Goal: Task Accomplishment & Management: Use online tool/utility

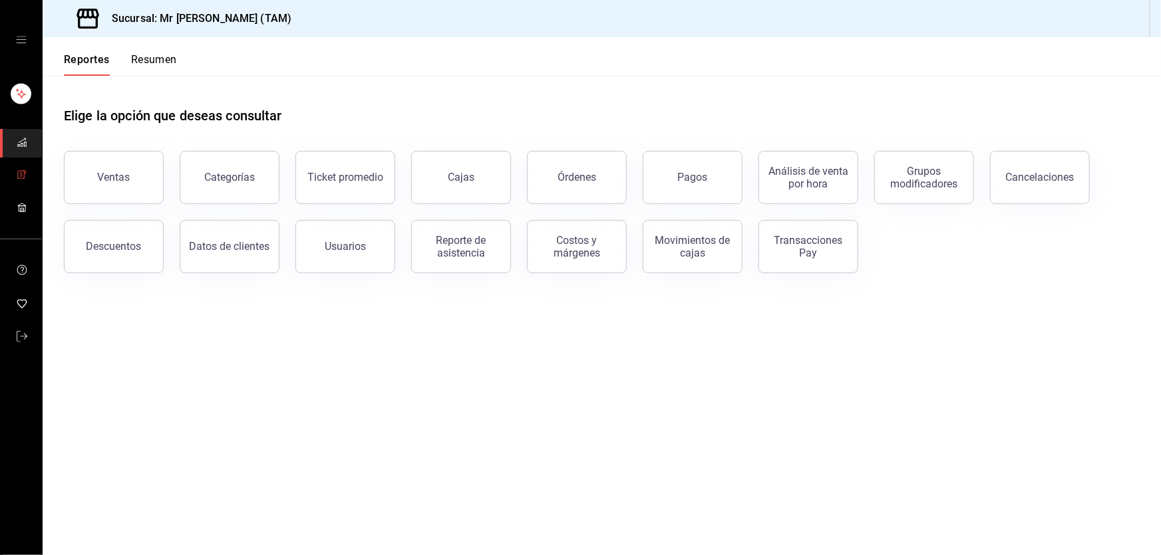
click at [19, 165] on link "mailbox folders" at bounding box center [21, 176] width 42 height 29
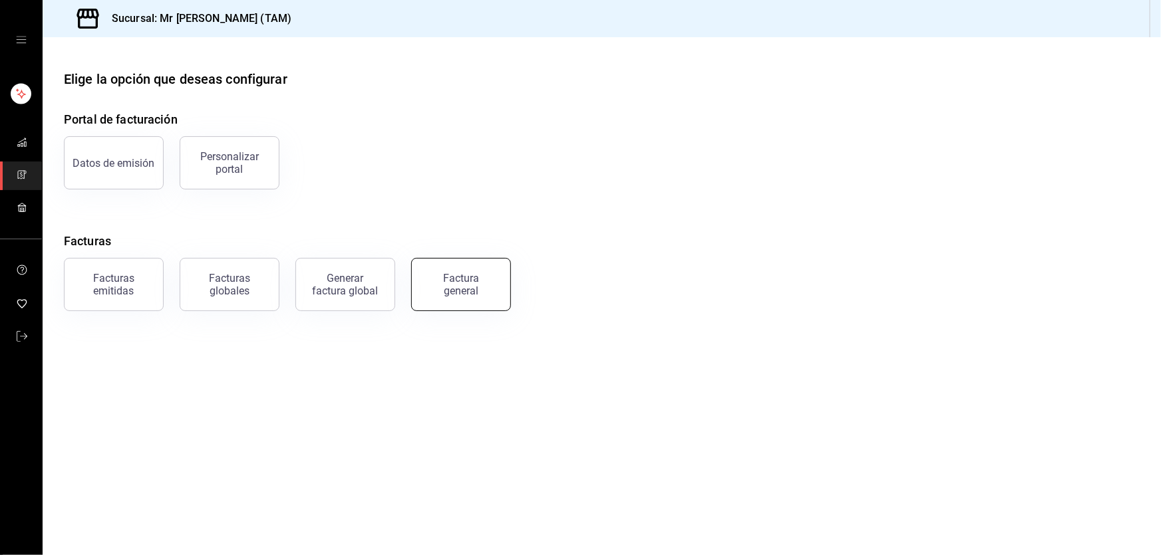
click at [454, 295] on div "Factura general" at bounding box center [461, 284] width 67 height 25
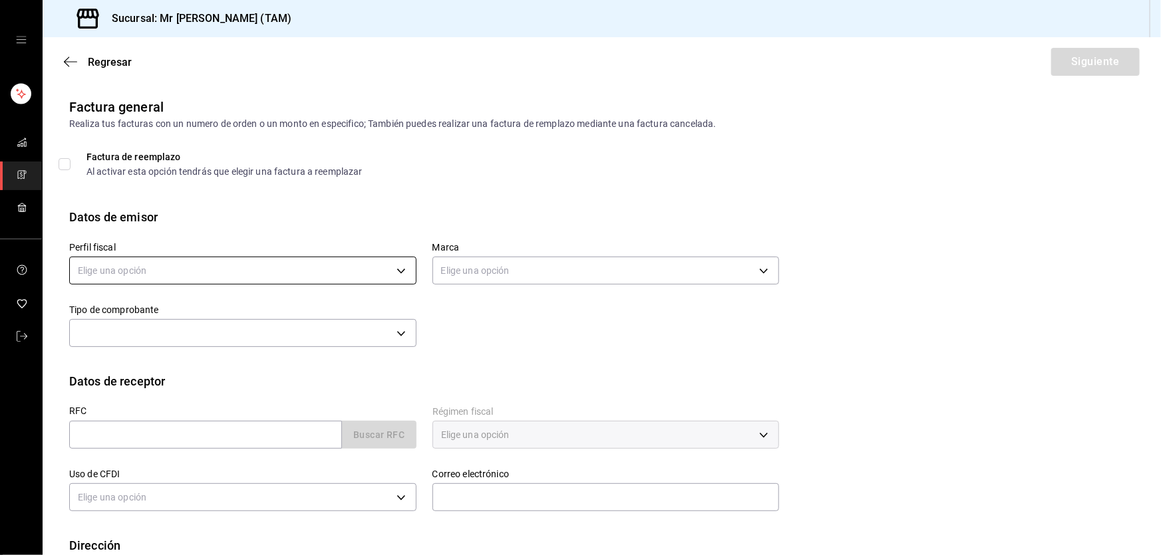
click at [291, 268] on body "Sucursal: Mr Smoky (TAM) Regresar Siguiente Factura general Realiza tus factura…" at bounding box center [580, 277] width 1161 height 555
click at [166, 347] on li "[PERSON_NAME] [PERSON_NAME]" at bounding box center [241, 338] width 343 height 25
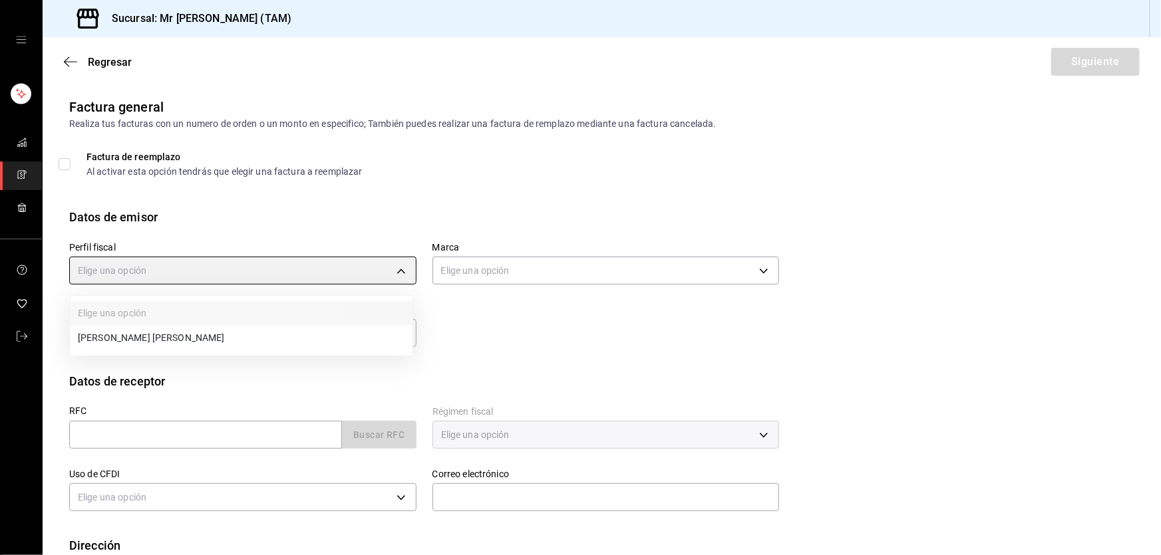
type input "81e23790-b5c9-42c9-a779-7127cee00b47"
type input "7082ddc5-3cea-471a-bd4f-d41619b848f0"
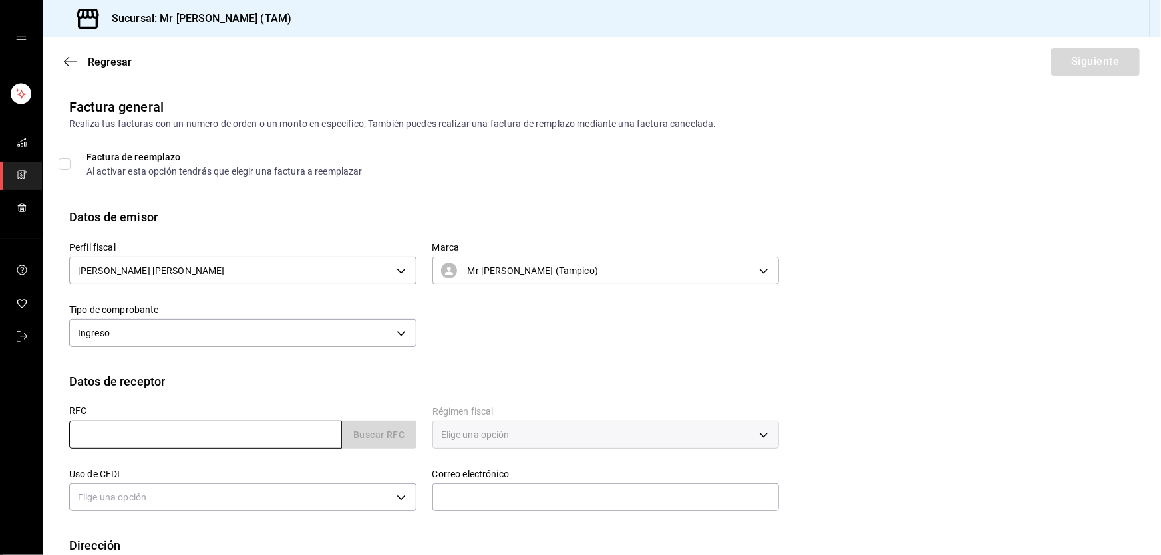
click at [138, 430] on input "text" at bounding box center [205, 435] width 273 height 28
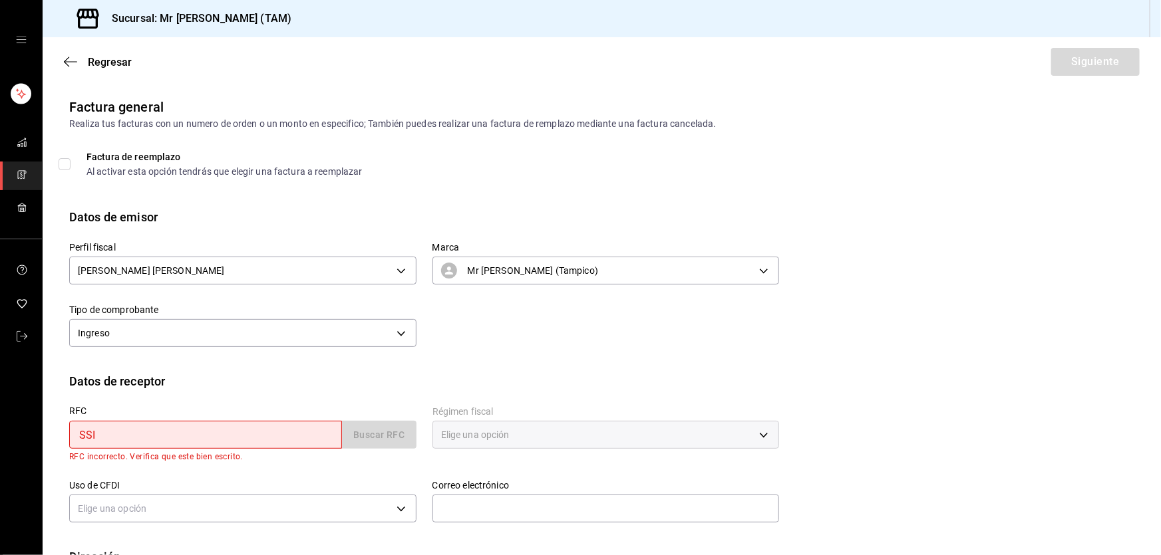
type input "SSI180409GN7"
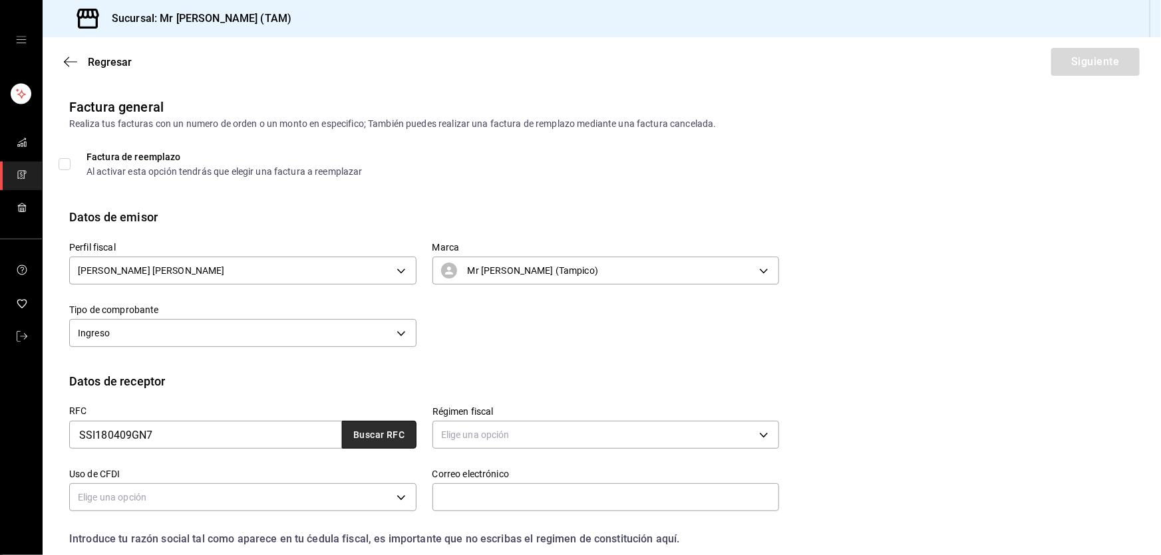
click at [366, 426] on button "Buscar RFC" at bounding box center [379, 435] width 74 height 28
type input "[EMAIL_ADDRESS][DOMAIN_NAME]"
type input "52763"
type input "FLORA FOOD SALES [GEOGRAPHIC_DATA]"
type input "601"
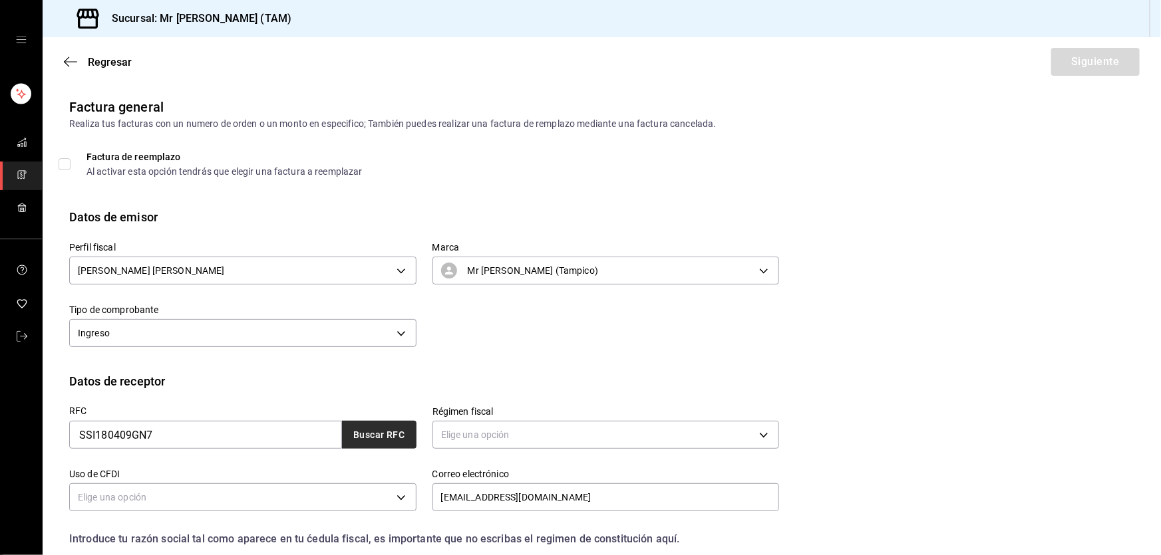
type input "G03"
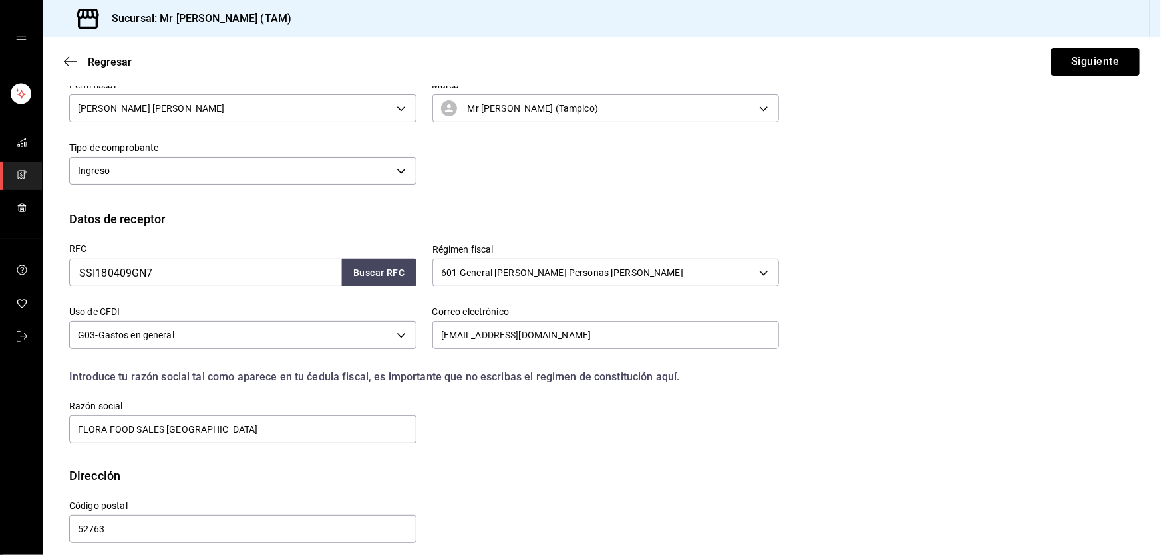
scroll to position [173, 0]
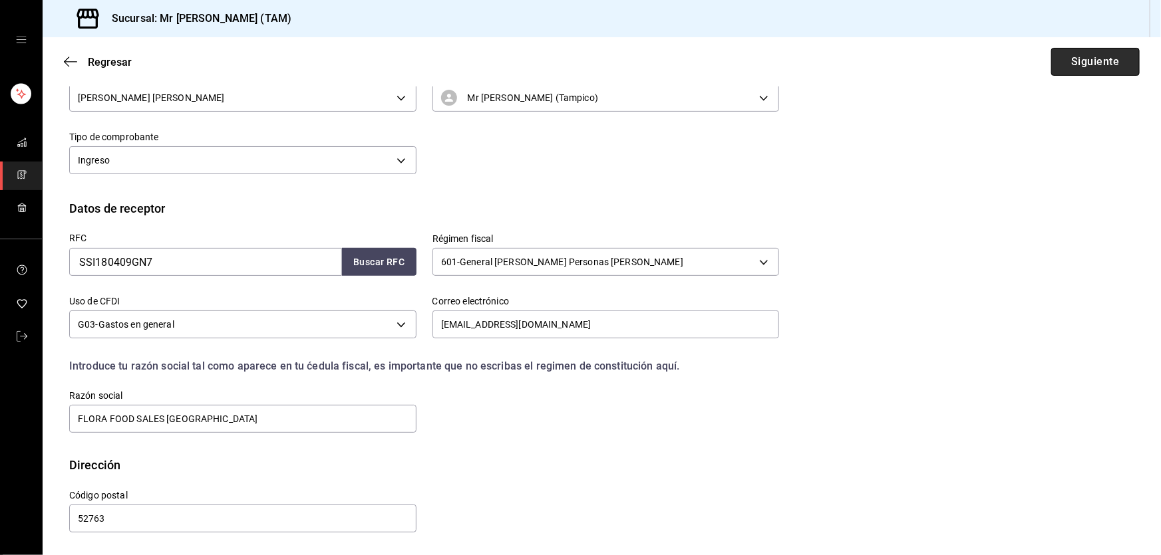
click at [1066, 65] on button "Siguiente" at bounding box center [1095, 62] width 88 height 28
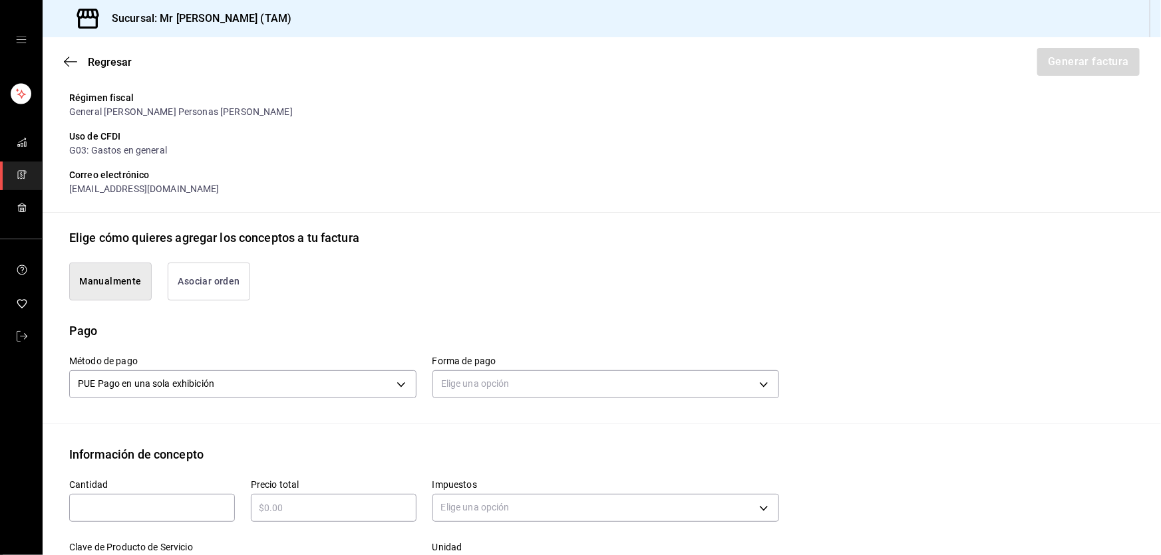
scroll to position [414, 0]
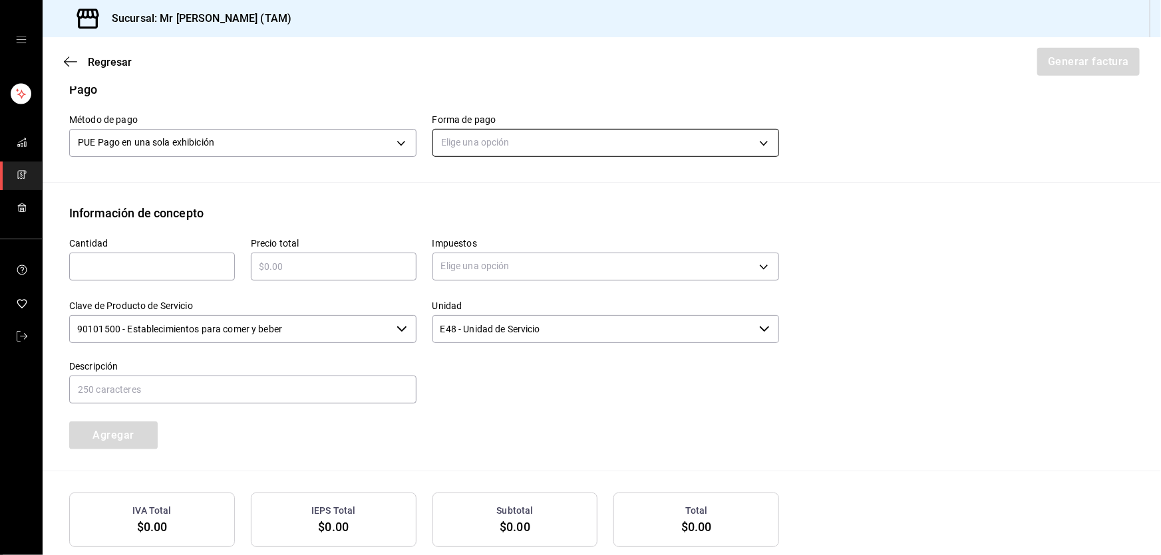
click at [474, 147] on body "Sucursal: Mr [PERSON_NAME] (TAM) Regresar Generar factura Emisor Perfil fiscal …" at bounding box center [580, 277] width 1161 height 555
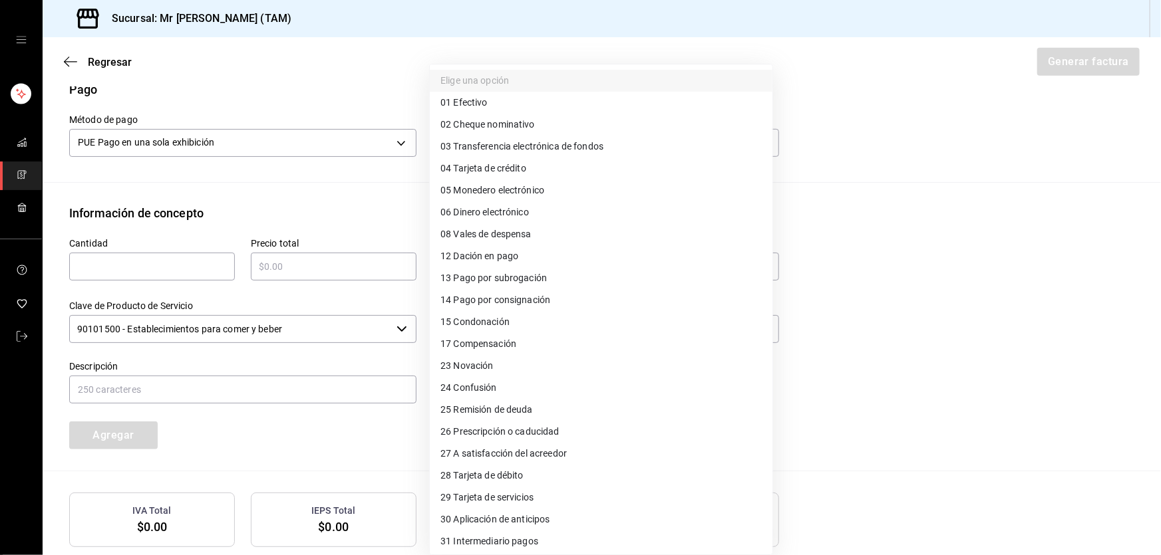
click at [490, 160] on li "04 Tarjeta de crédito" at bounding box center [601, 169] width 343 height 22
type input "04"
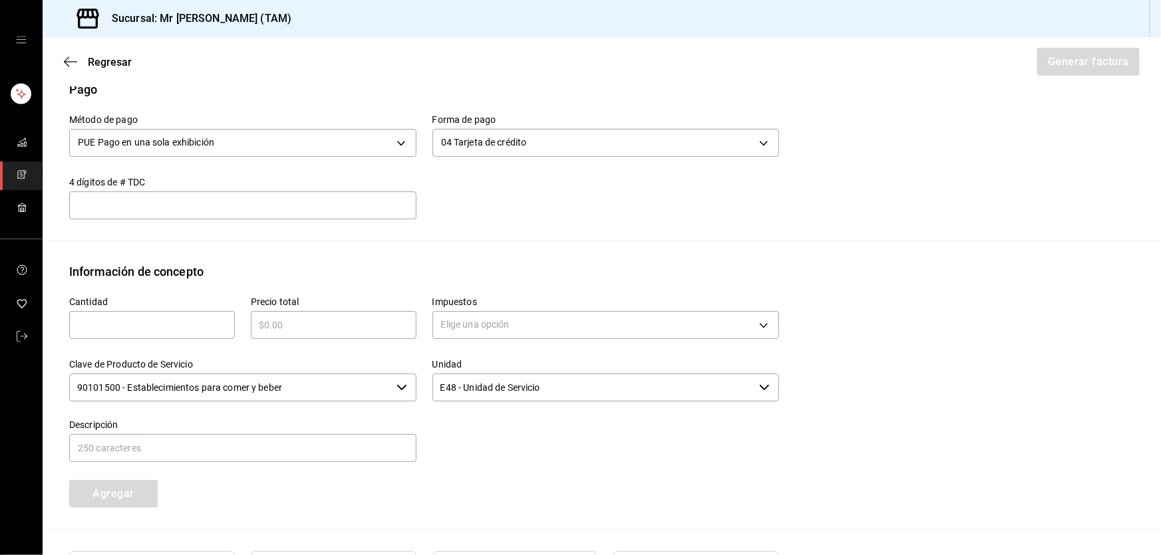
click at [327, 206] on input "text" at bounding box center [242, 206] width 347 height 16
type input "2859"
click at [102, 322] on input "text" at bounding box center [152, 325] width 166 height 16
type input "1"
type input "$1315"
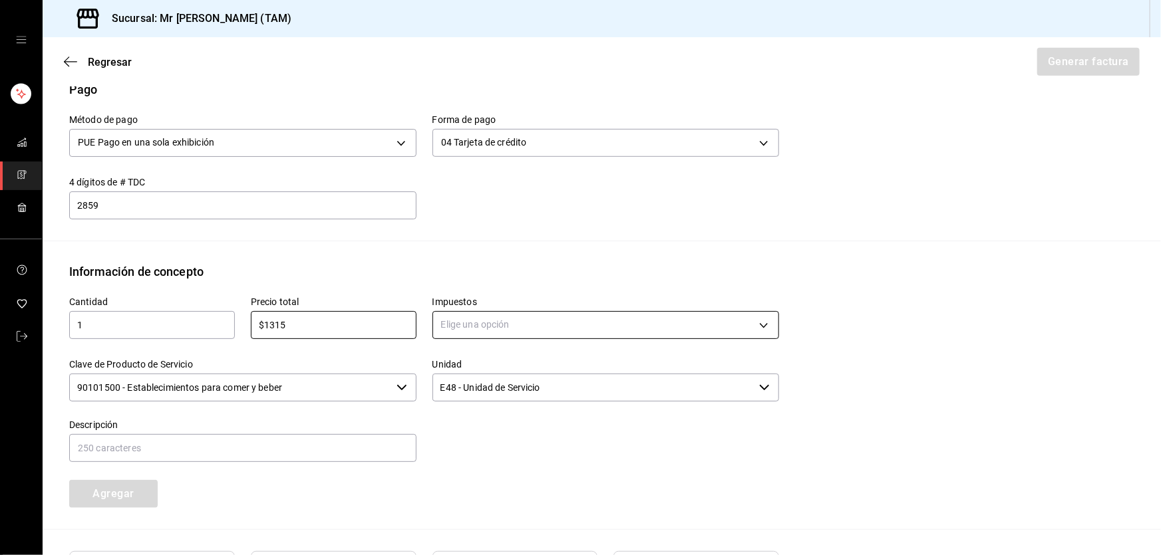
click at [493, 327] on body "Sucursal: Mr [PERSON_NAME] (TAM) Regresar Generar factura Emisor Perfil fiscal …" at bounding box center [580, 277] width 1161 height 555
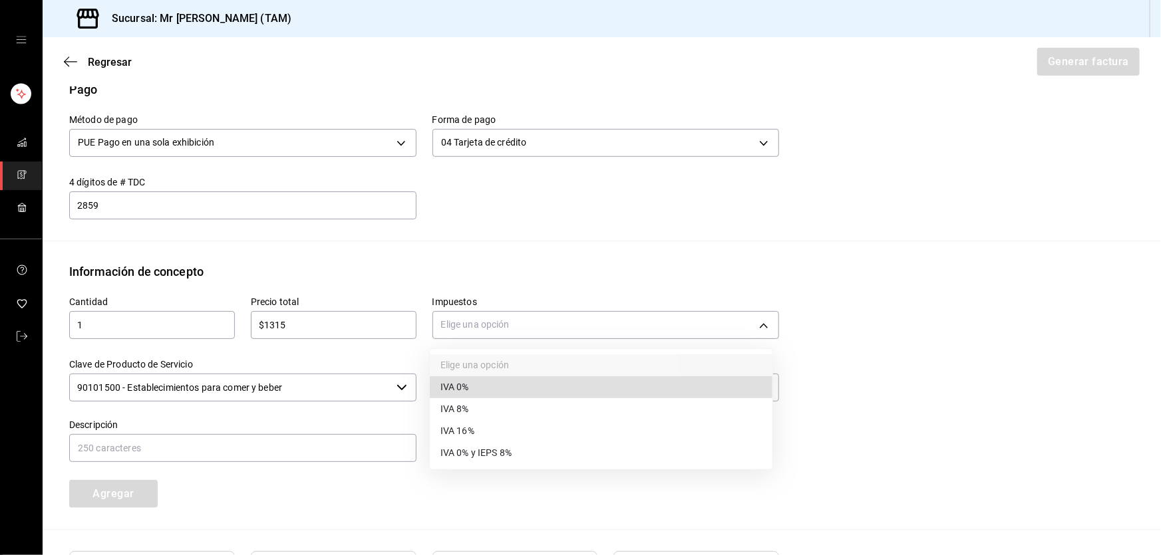
click at [480, 430] on li "IVA 16%" at bounding box center [601, 431] width 343 height 22
type input "IVA_16"
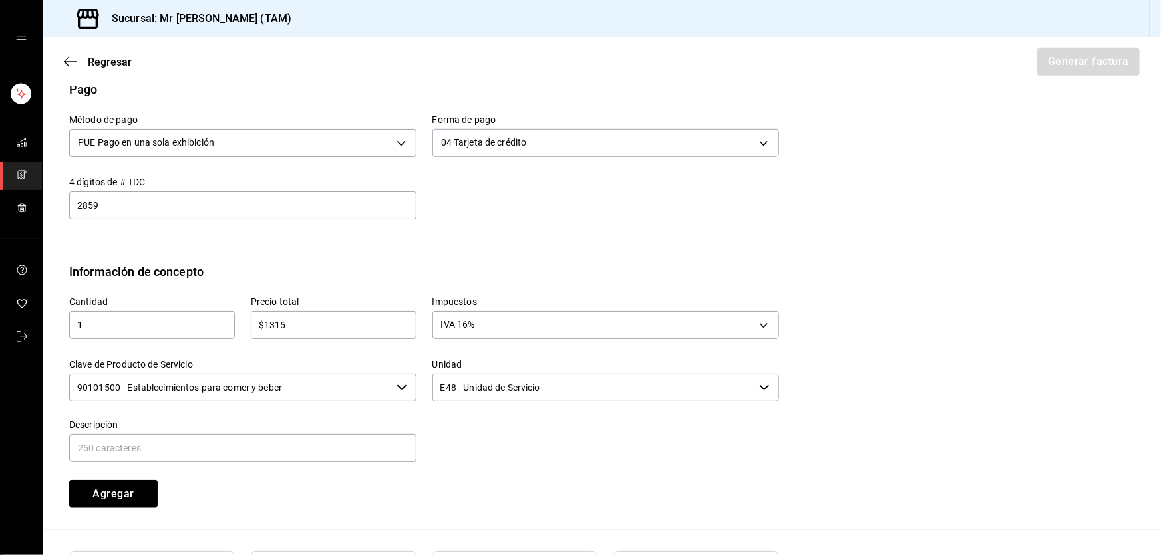
click at [315, 382] on input "90101500 - Establecimientos para comer y beber" at bounding box center [230, 388] width 322 height 28
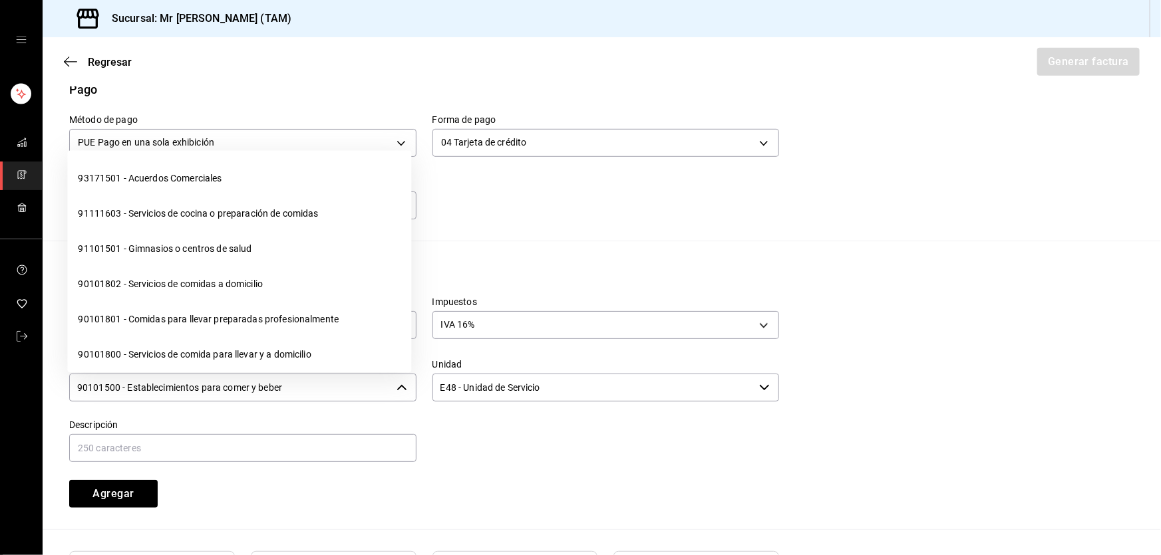
click at [315, 382] on input "90101500 - Establecimientos para comer y beber" at bounding box center [230, 388] width 322 height 28
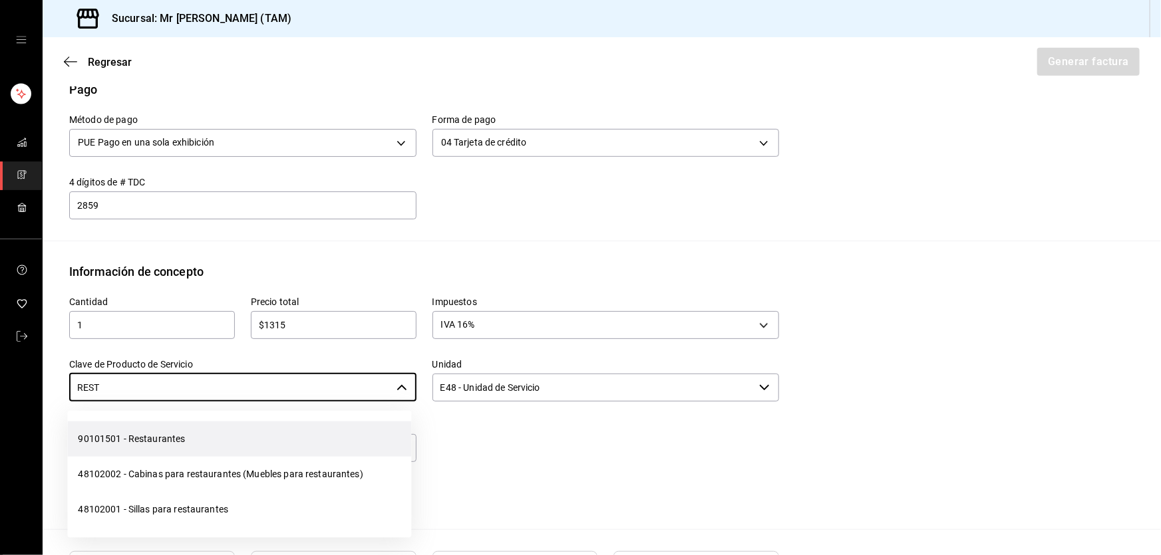
click at [272, 444] on li "90101501 - Restaurantes" at bounding box center [239, 439] width 344 height 35
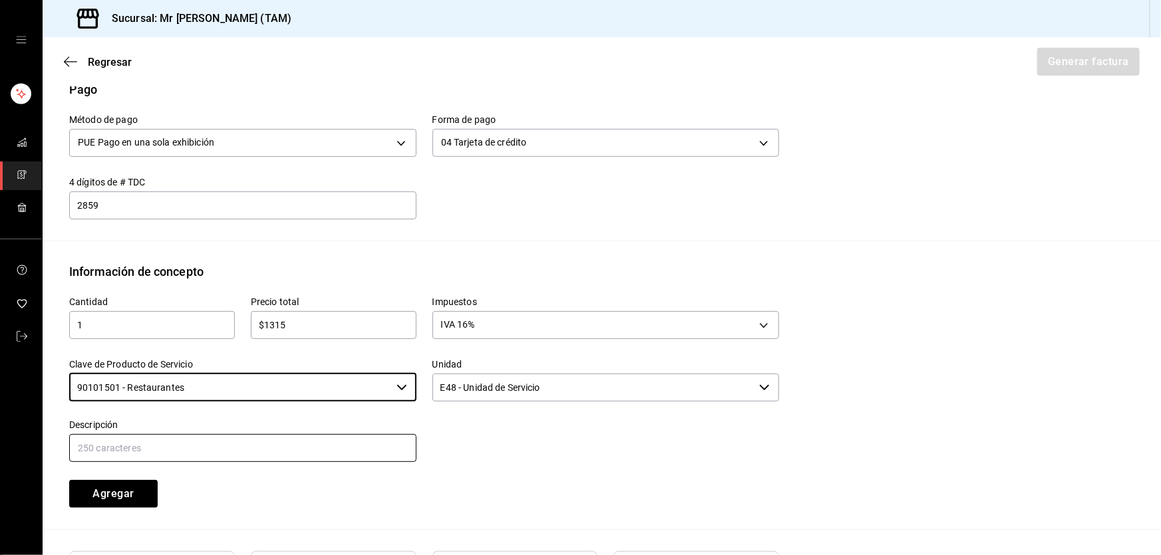
type input "90101501 - Restaurantes"
click at [268, 454] on input "text" at bounding box center [242, 448] width 347 height 28
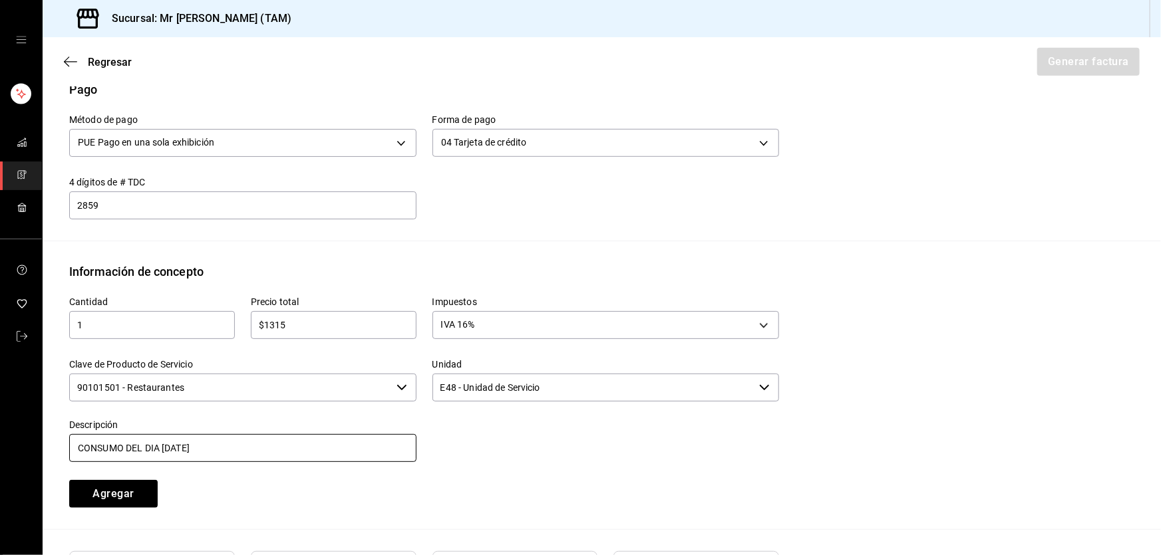
click at [161, 454] on input "CONSUMO DEL DIA 14 AGOSTO 2025" at bounding box center [242, 448] width 347 height 28
click at [266, 442] on input "CONSUMO DEL DIA [DATE]" at bounding box center [242, 448] width 347 height 28
type input "CONSUMO DEL DIA [DATE]"
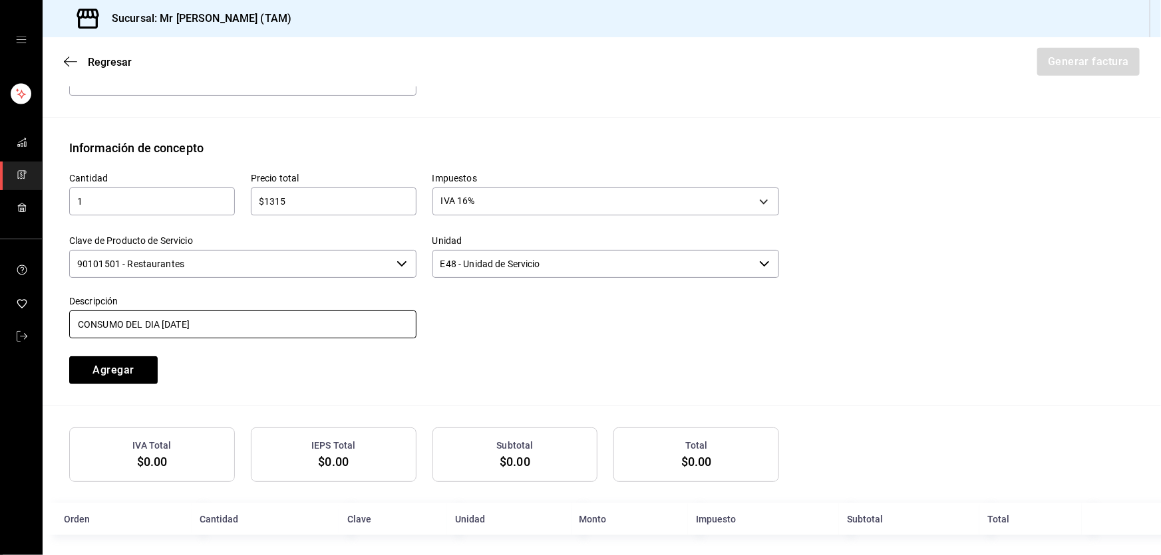
scroll to position [544, 0]
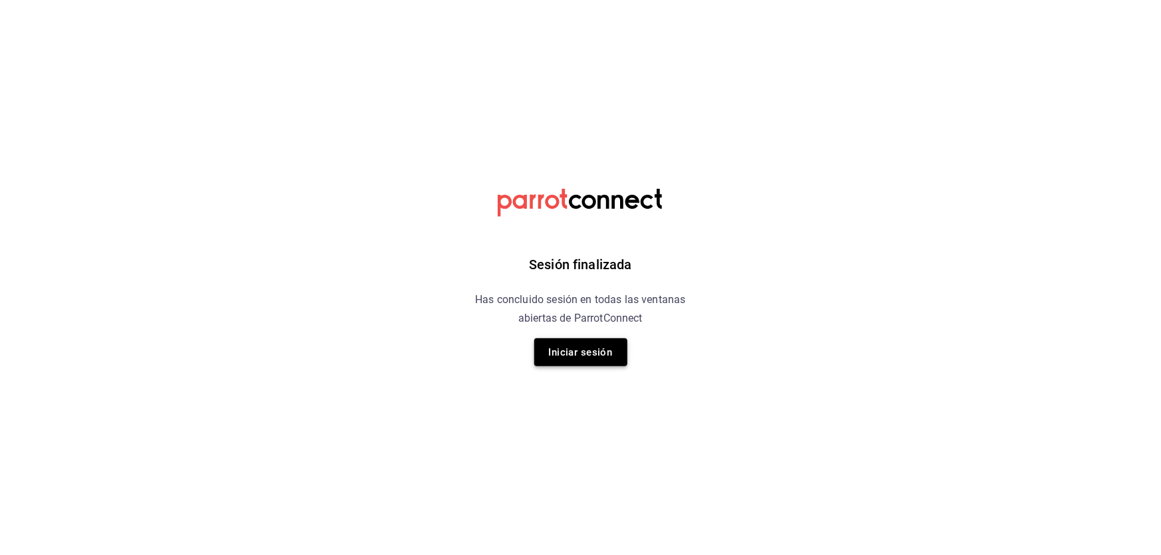
click at [595, 363] on button "Iniciar sesión" at bounding box center [580, 353] width 93 height 28
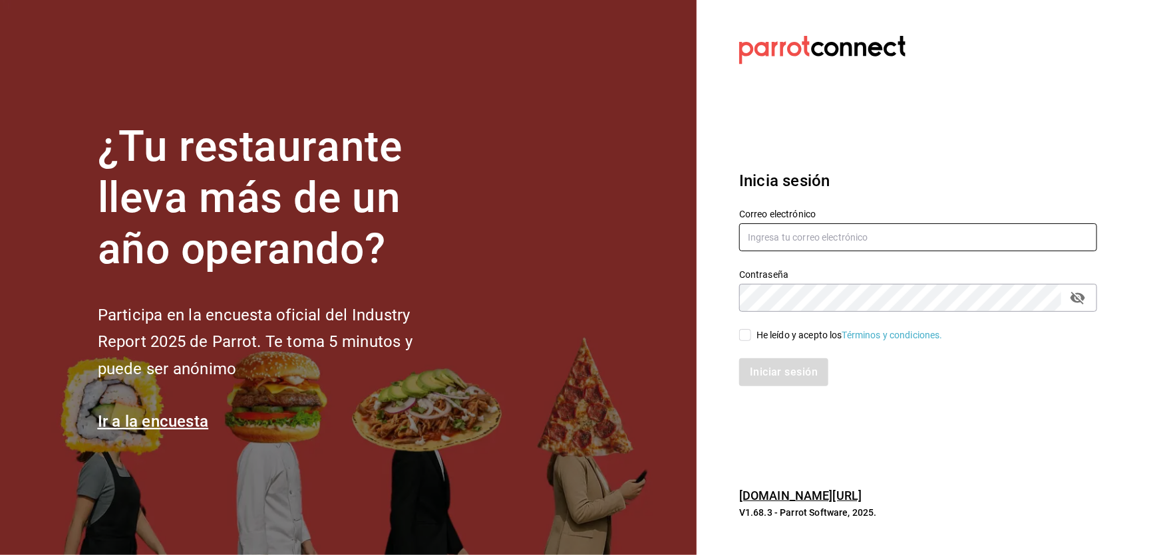
type input "riveratrejoasesoria@gmail.com"
click at [767, 340] on div "He leído y acepto los Términos y condiciones." at bounding box center [849, 336] width 186 height 14
click at [751, 340] on input "He leído y acepto los Términos y condiciones." at bounding box center [745, 335] width 12 height 12
checkbox input "true"
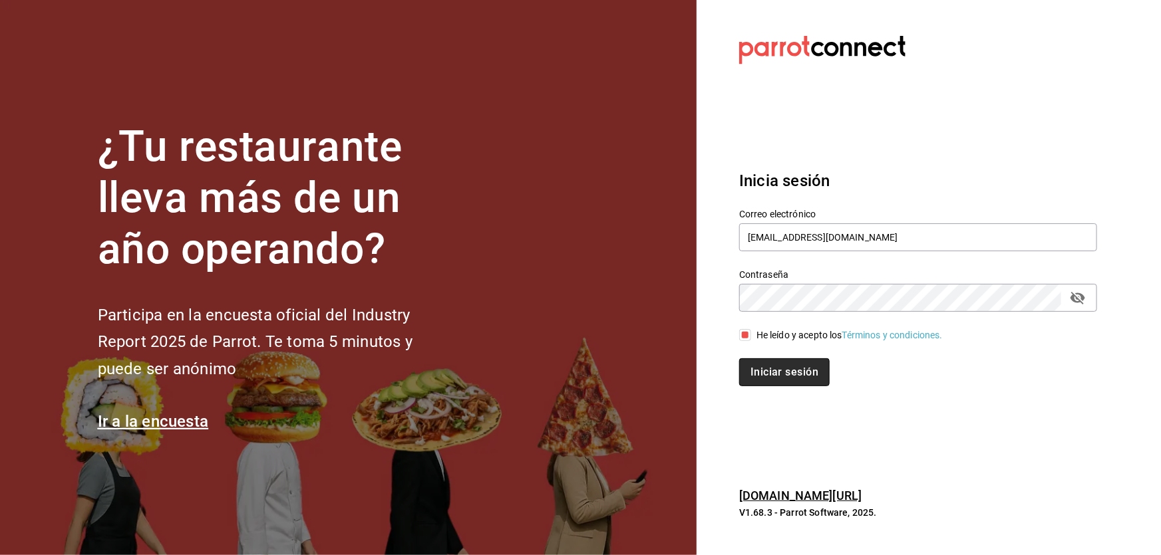
click at [774, 378] on button "Iniciar sesión" at bounding box center [784, 372] width 90 height 28
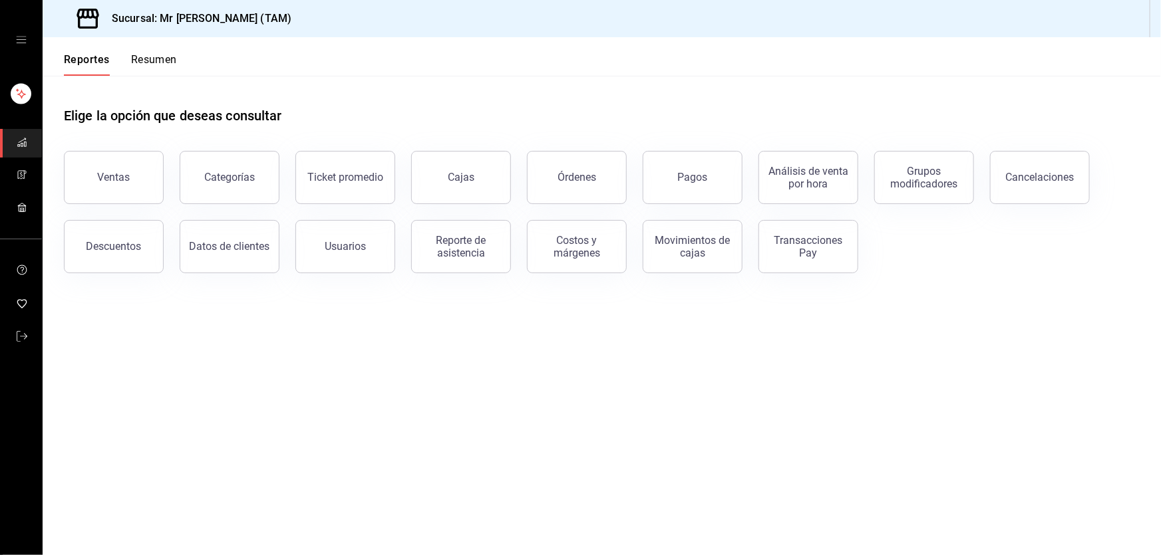
click at [17, 178] on icon "mailbox folders" at bounding box center [22, 175] width 11 height 11
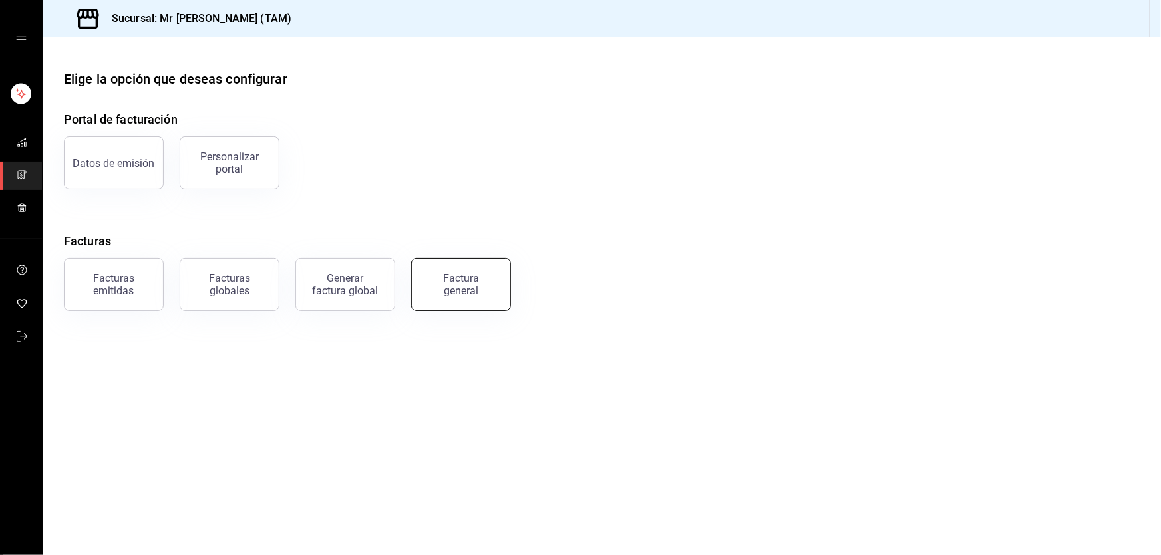
click at [491, 289] on div "Factura general" at bounding box center [461, 284] width 67 height 25
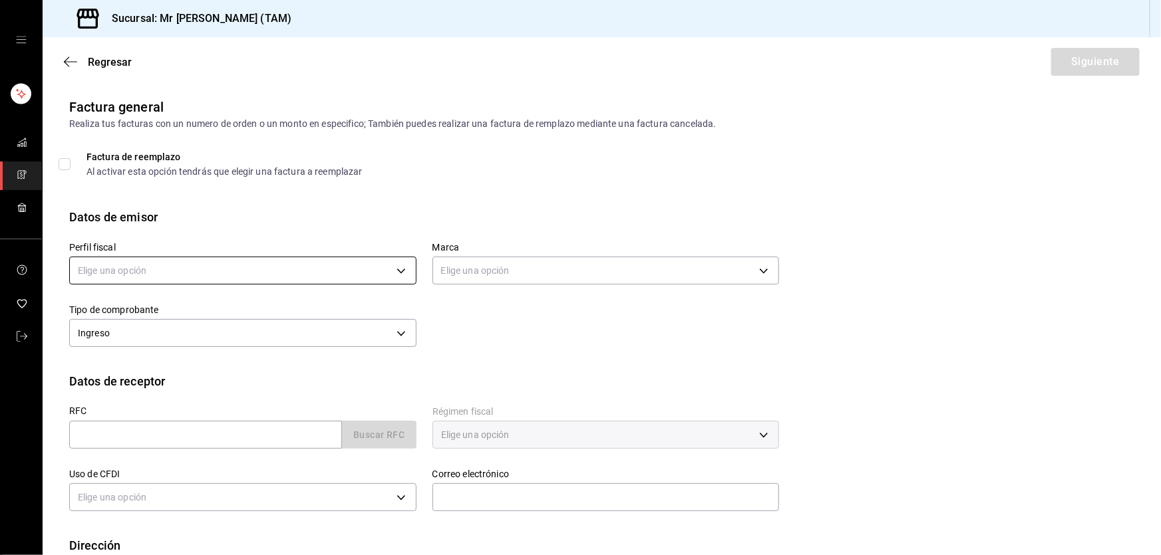
click at [279, 281] on body "Sucursal: Mr [PERSON_NAME] (TAM) Regresar Siguiente Factura general Realiza tus…" at bounding box center [580, 277] width 1161 height 555
click at [231, 332] on li "[PERSON_NAME] [PERSON_NAME]" at bounding box center [241, 338] width 343 height 25
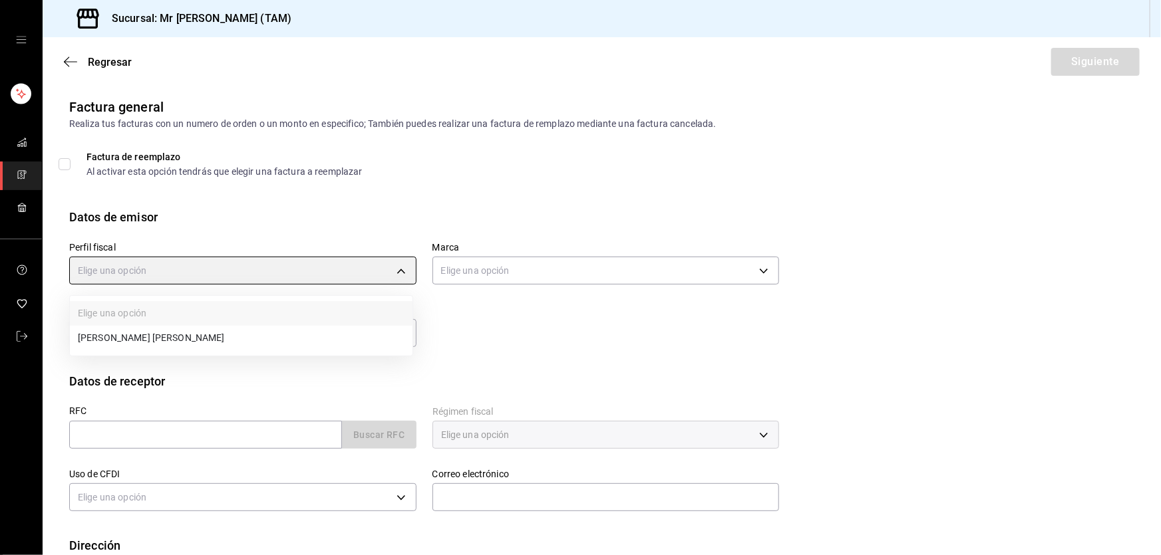
type input "81e23790-b5c9-42c9-a779-7127cee00b47"
type input "7082ddc5-3cea-471a-bd4f-d41619b848f0"
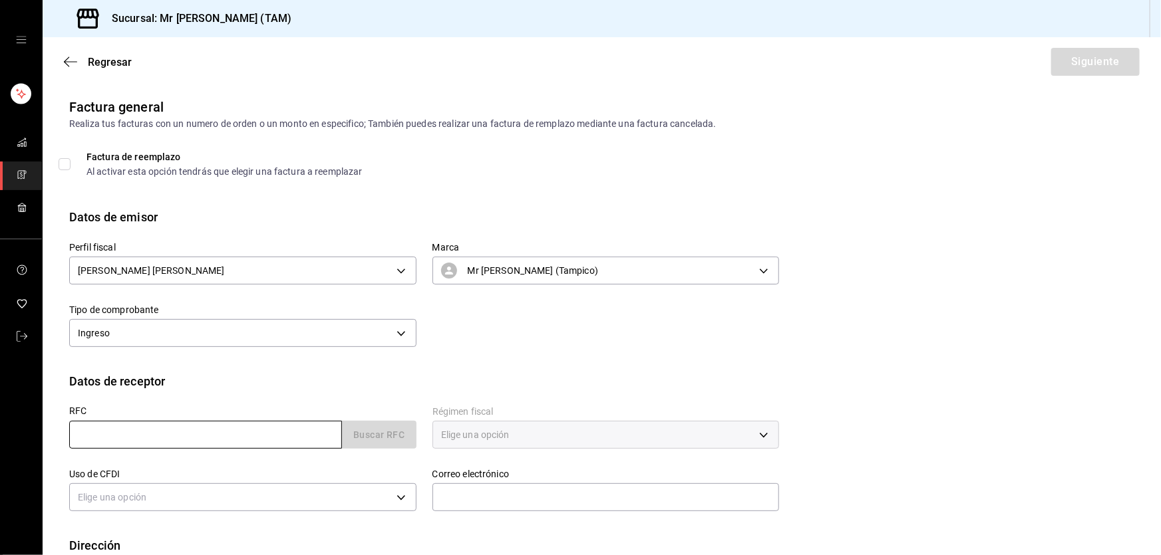
click at [168, 433] on input "text" at bounding box center [205, 435] width 273 height 28
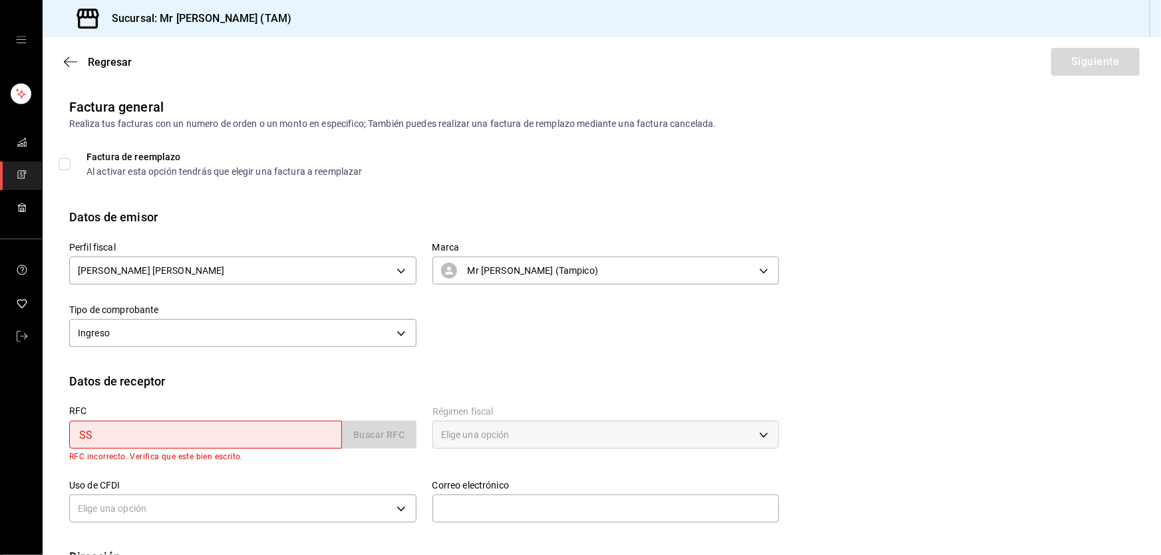
type input "SSI180409GN7"
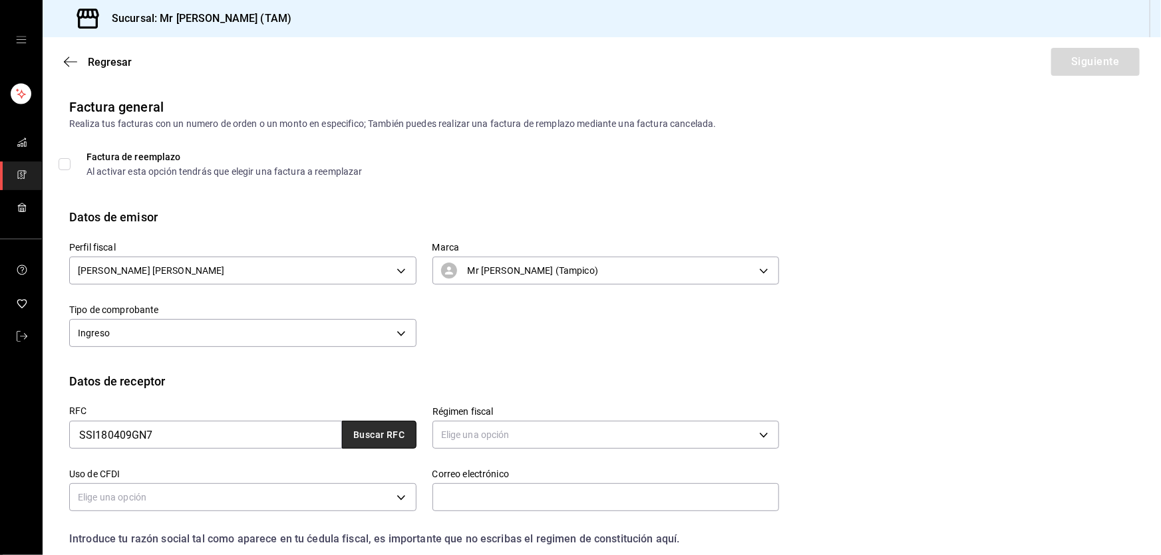
click at [382, 443] on button "Buscar RFC" at bounding box center [379, 435] width 74 height 28
type input "[EMAIL_ADDRESS][DOMAIN_NAME]"
type input "52763"
type input "FLORA FOOD SALES [GEOGRAPHIC_DATA]"
type input "601"
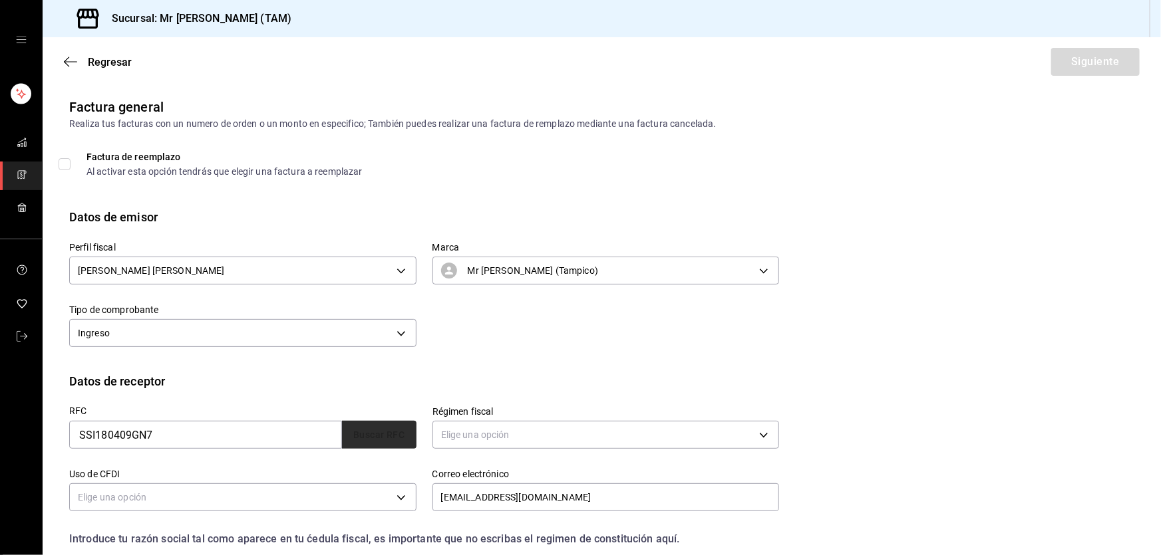
type input "G03"
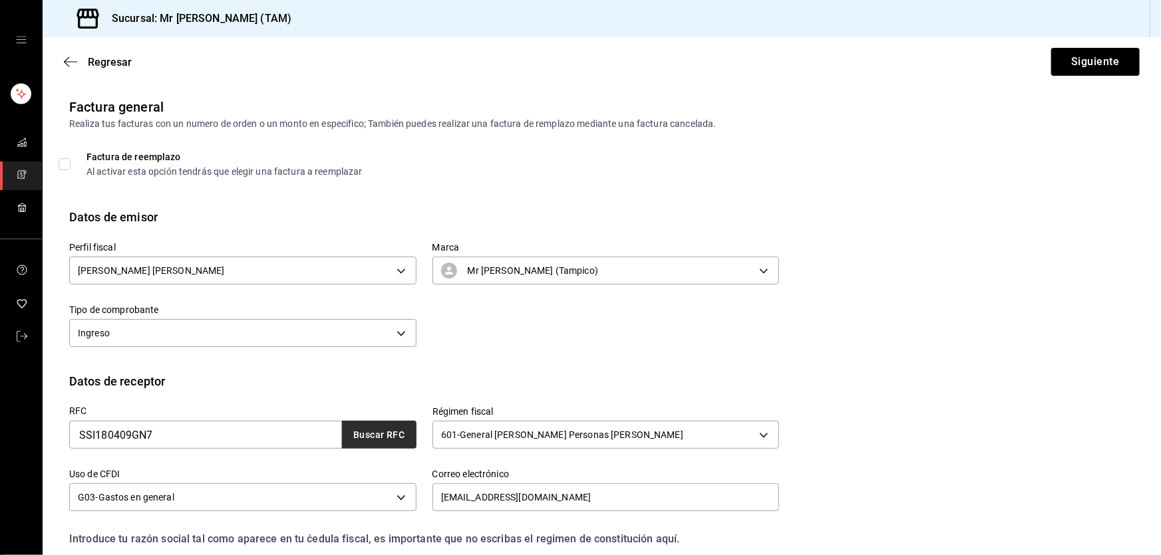
scroll to position [173, 0]
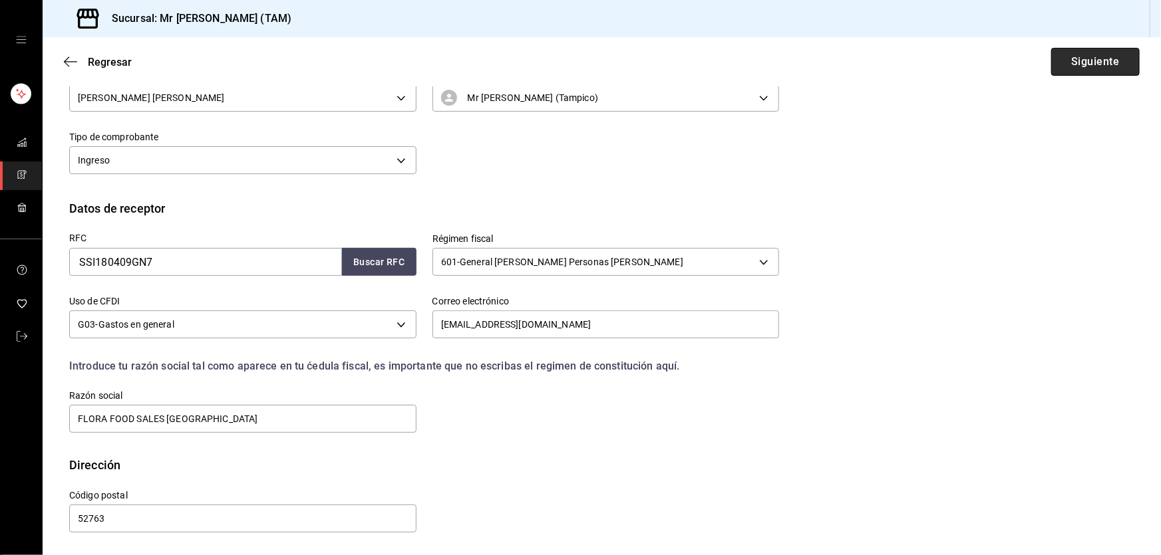
click at [1061, 72] on button "Siguiente" at bounding box center [1095, 62] width 88 height 28
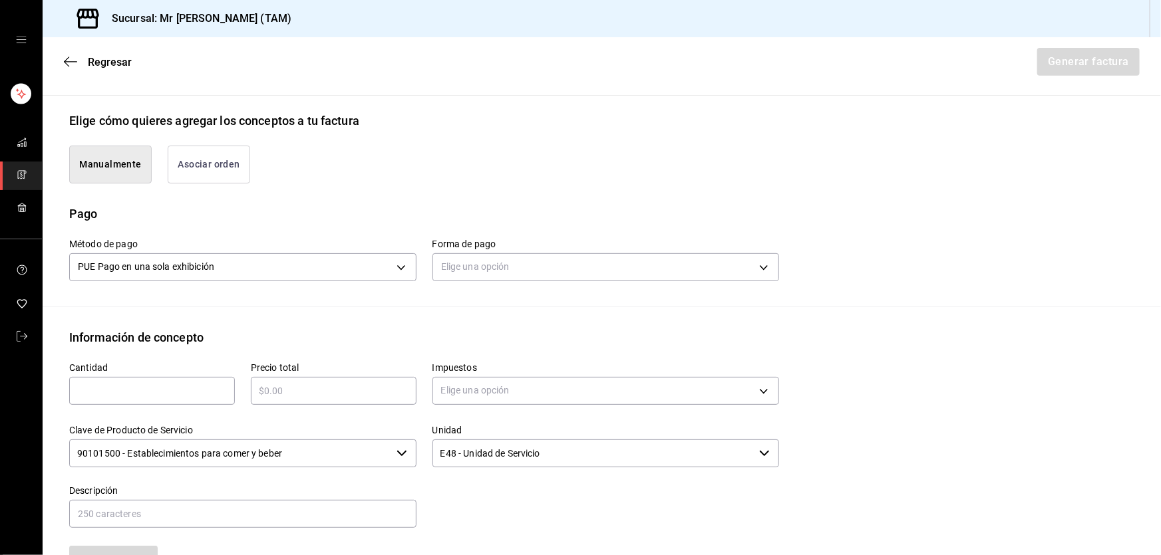
scroll to position [293, 0]
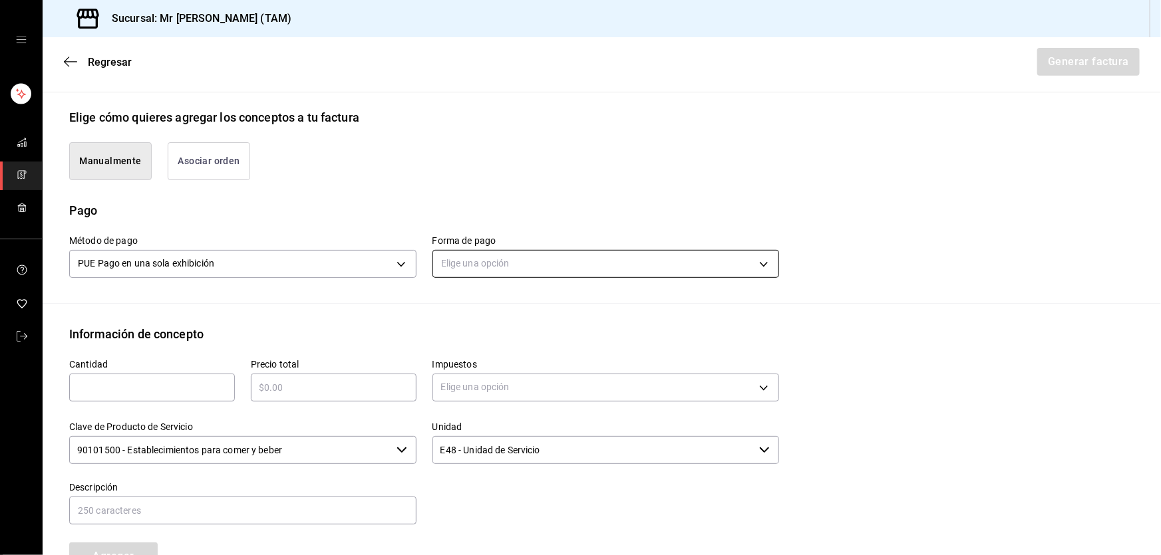
click at [534, 259] on body "Sucursal: Mr [PERSON_NAME] (TAM) Regresar Generar factura Emisor Perfil fiscal …" at bounding box center [580, 277] width 1161 height 555
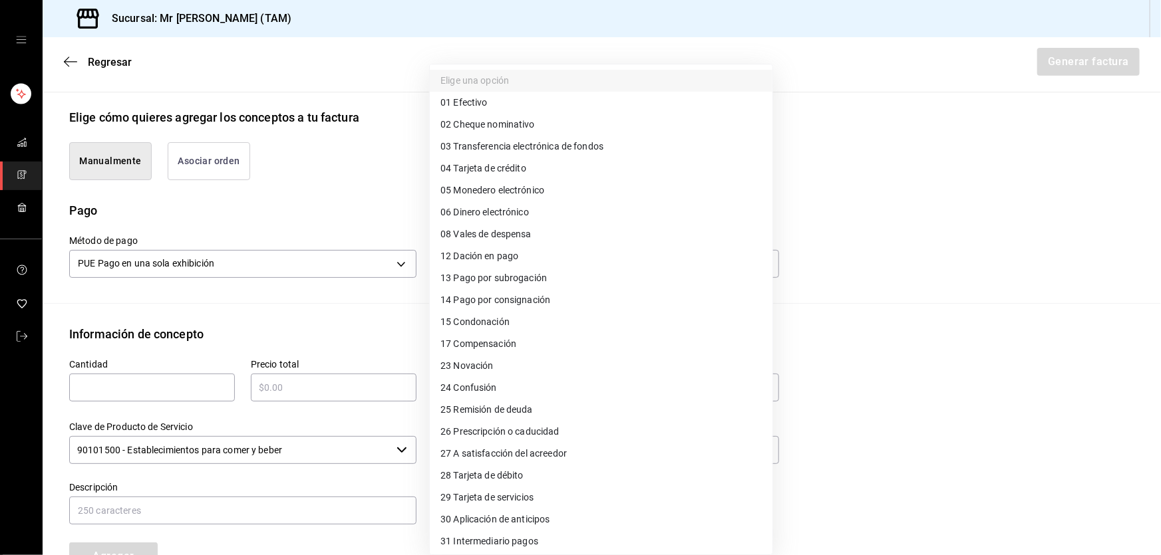
click at [512, 176] on li "04 Tarjeta de crédito" at bounding box center [601, 169] width 343 height 22
type input "04"
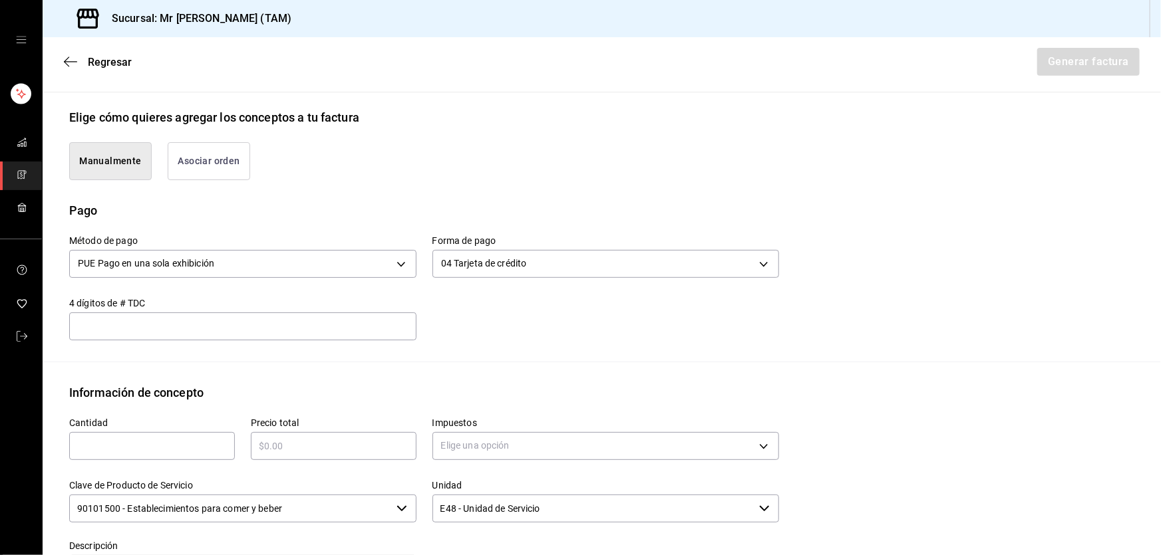
click at [340, 333] on div "​" at bounding box center [242, 327] width 347 height 28
type input "2859"
click at [110, 459] on div "​" at bounding box center [152, 446] width 166 height 28
type input "1"
click at [278, 456] on div "​" at bounding box center [334, 446] width 166 height 28
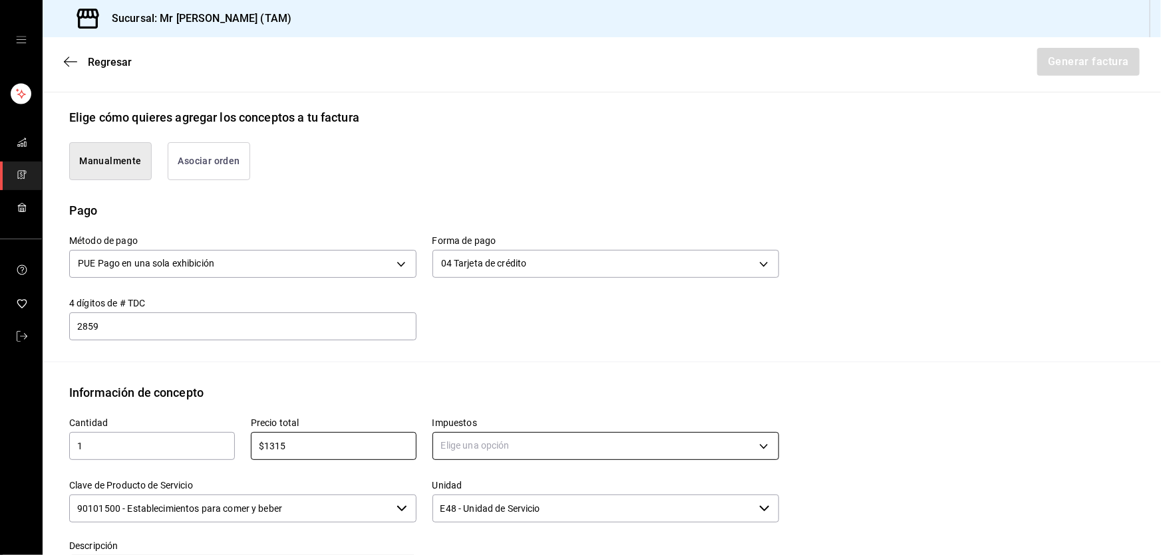
type input "$1315"
click at [500, 452] on body "Sucursal: Mr [PERSON_NAME] (TAM) Regresar Generar factura Emisor Perfil fiscal …" at bounding box center [580, 277] width 1161 height 555
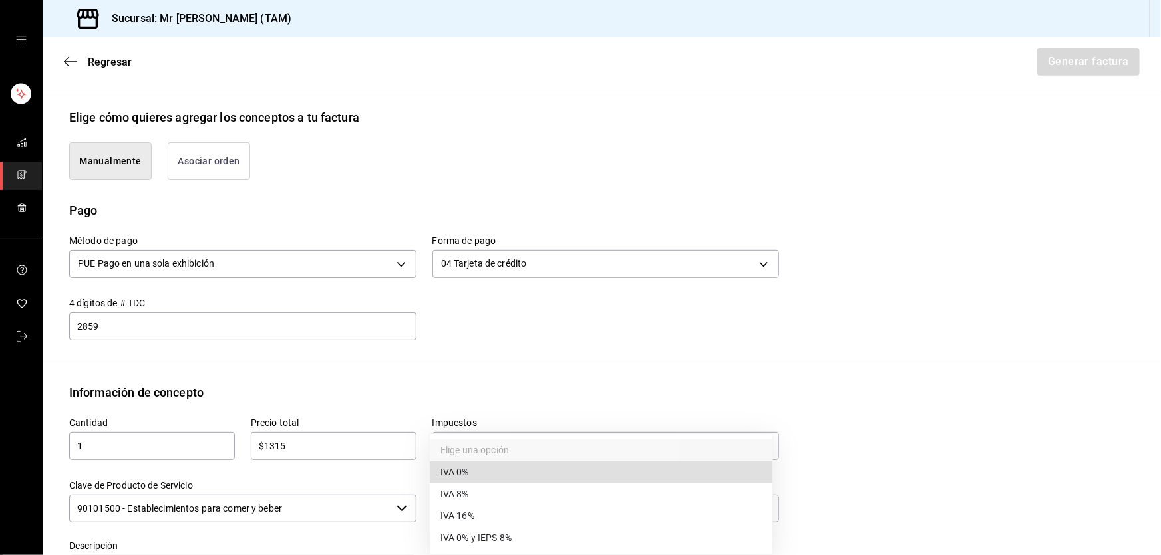
click at [470, 513] on span "IVA 16%" at bounding box center [457, 516] width 34 height 14
type input "IVA_16"
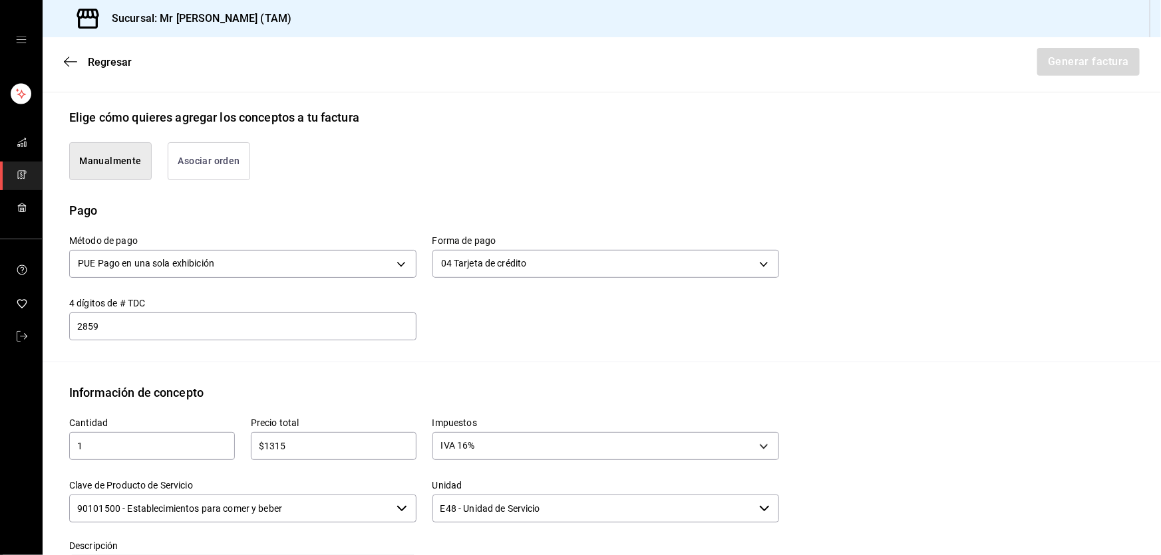
click at [292, 513] on input "90101500 - Establecimientos para comer y beber" at bounding box center [230, 509] width 322 height 28
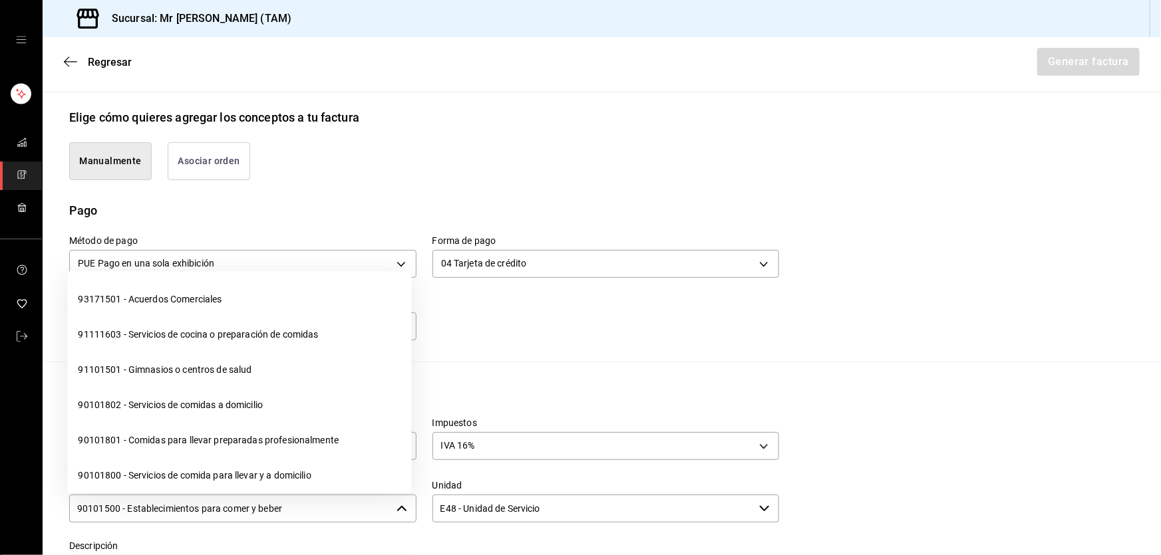
click at [292, 513] on input "90101500 - Establecimientos para comer y beber" at bounding box center [230, 509] width 322 height 28
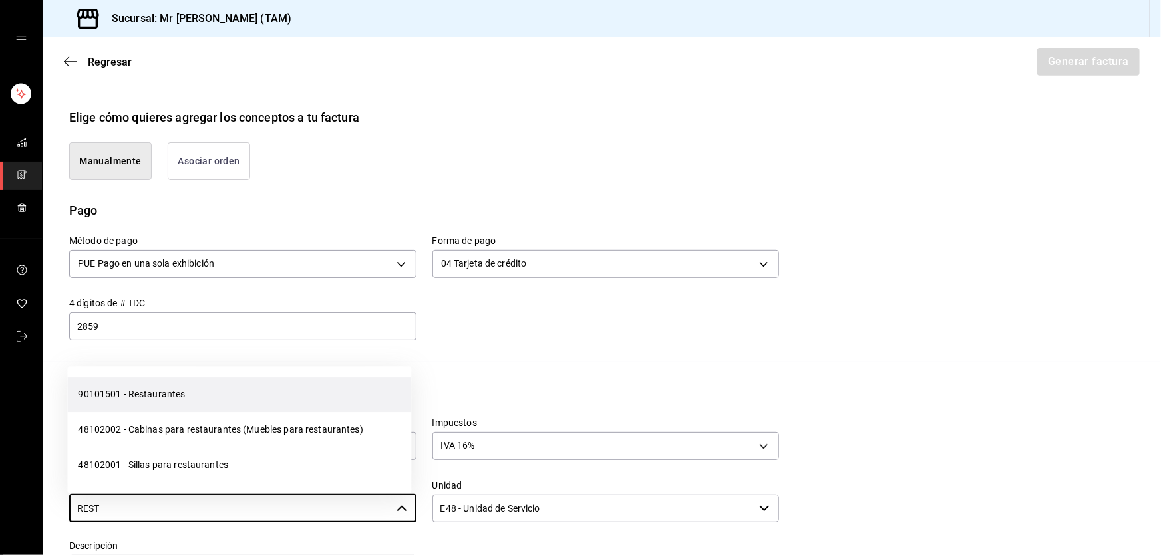
click at [233, 402] on li "90101501 - Restaurantes" at bounding box center [239, 394] width 344 height 35
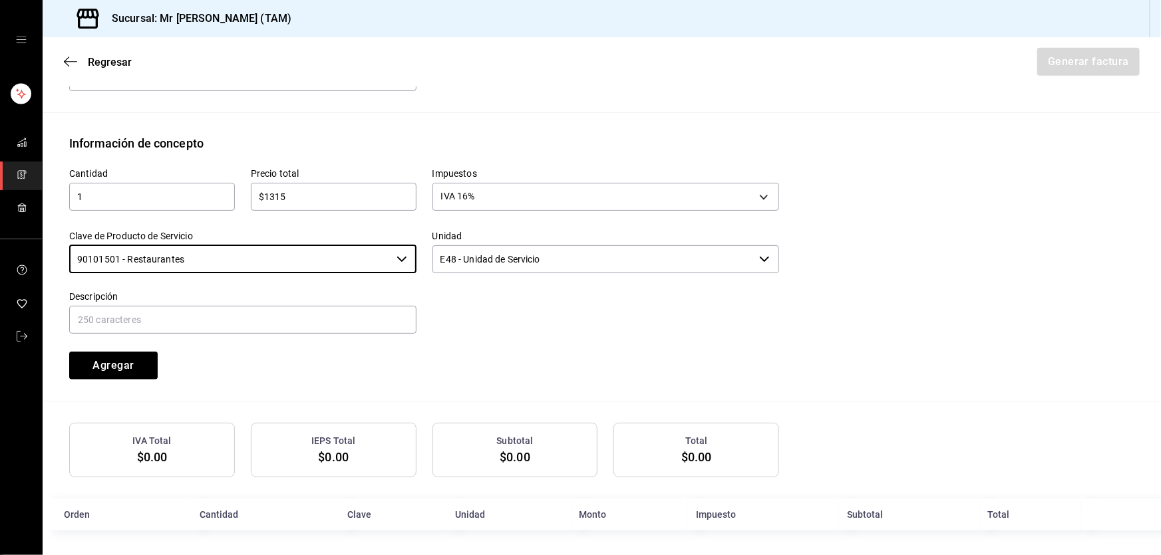
scroll to position [544, 0]
type input "90101501 - Restaurantes"
click at [263, 309] on input "text" at bounding box center [242, 319] width 347 height 28
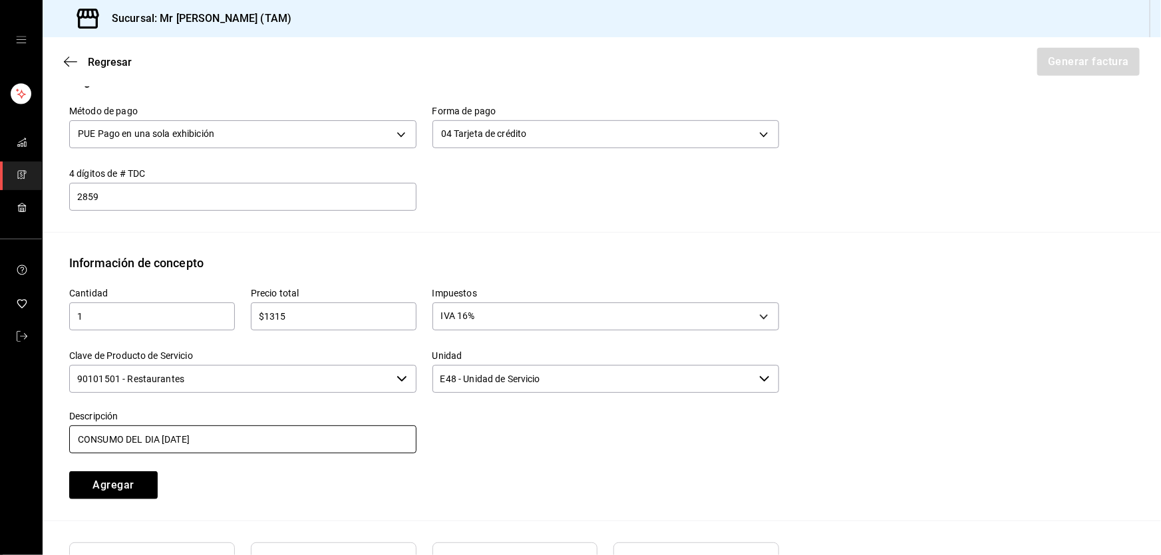
scroll to position [484, 0]
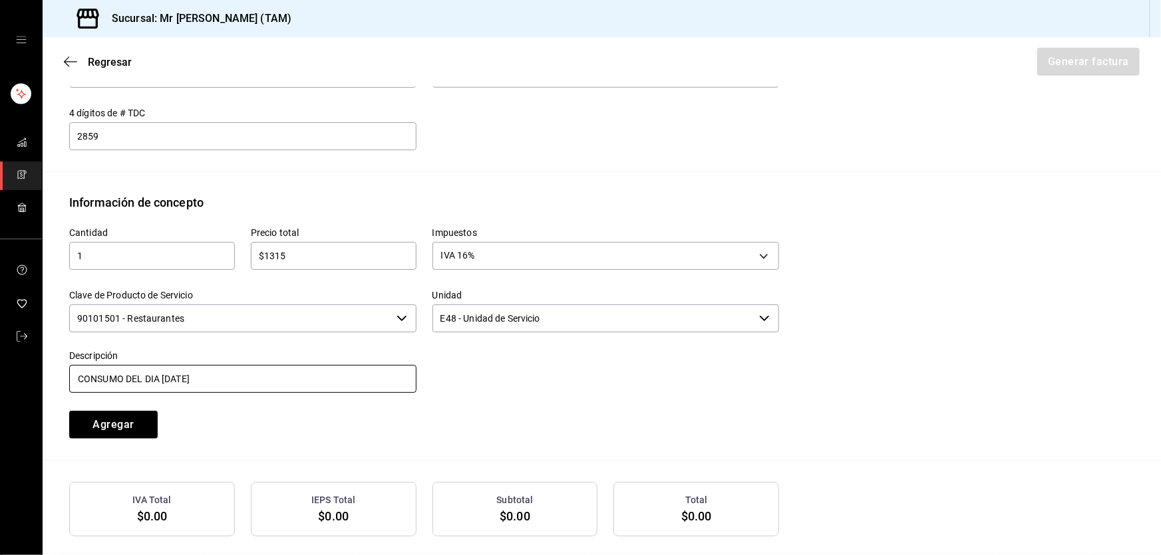
click at [160, 377] on input "CONSUMO DEL DIA [DATE]" at bounding box center [242, 379] width 347 height 28
click at [166, 379] on input "CONSUMO DEL DIA [DATE]" at bounding box center [242, 379] width 347 height 28
type input "CONSUMO DEL DIA [DATE]"
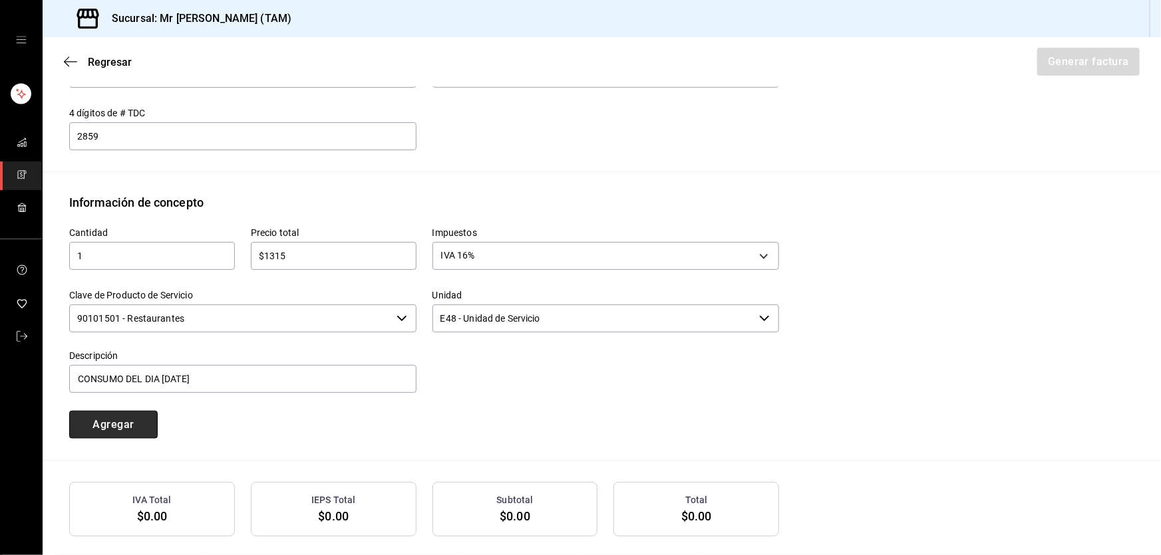
click at [130, 434] on button "Agregar" at bounding box center [113, 425] width 88 height 28
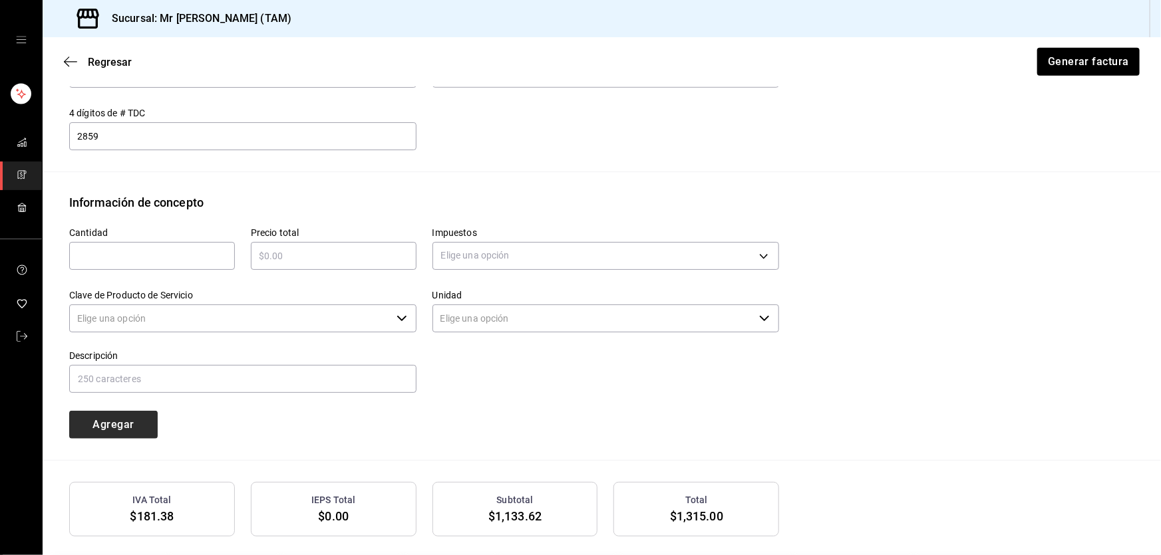
type input "90101500 - Establecimientos para comer y beber"
type input "E48 - Unidad de Servicio"
click at [172, 256] on input "text" at bounding box center [152, 256] width 166 height 16
type input "4"
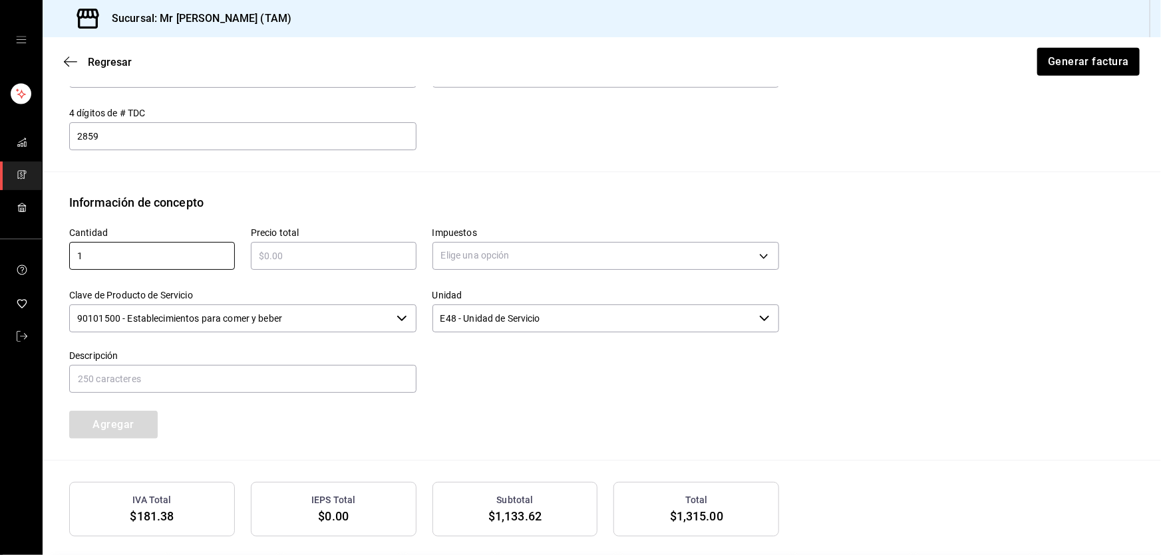
type input "1"
click at [292, 260] on input "text" at bounding box center [334, 256] width 166 height 16
type input "$131.50"
click at [531, 252] on body "Sucursal: Mr [PERSON_NAME] (TAM) Regresar Generar factura Emisor Perfil fiscal …" at bounding box center [580, 277] width 1161 height 555
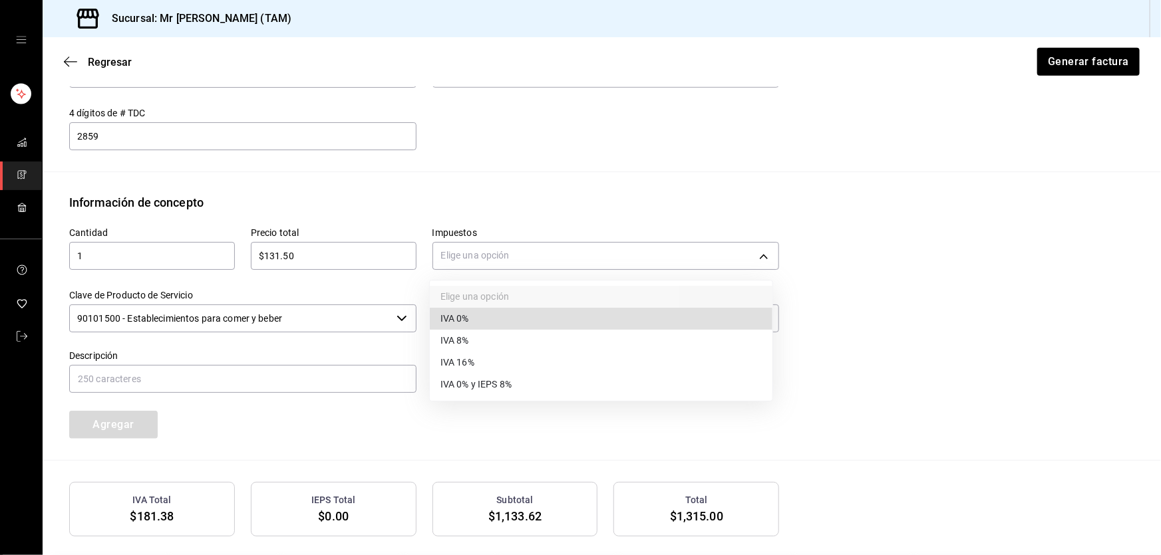
click at [474, 316] on li "IVA 0%" at bounding box center [601, 319] width 343 height 22
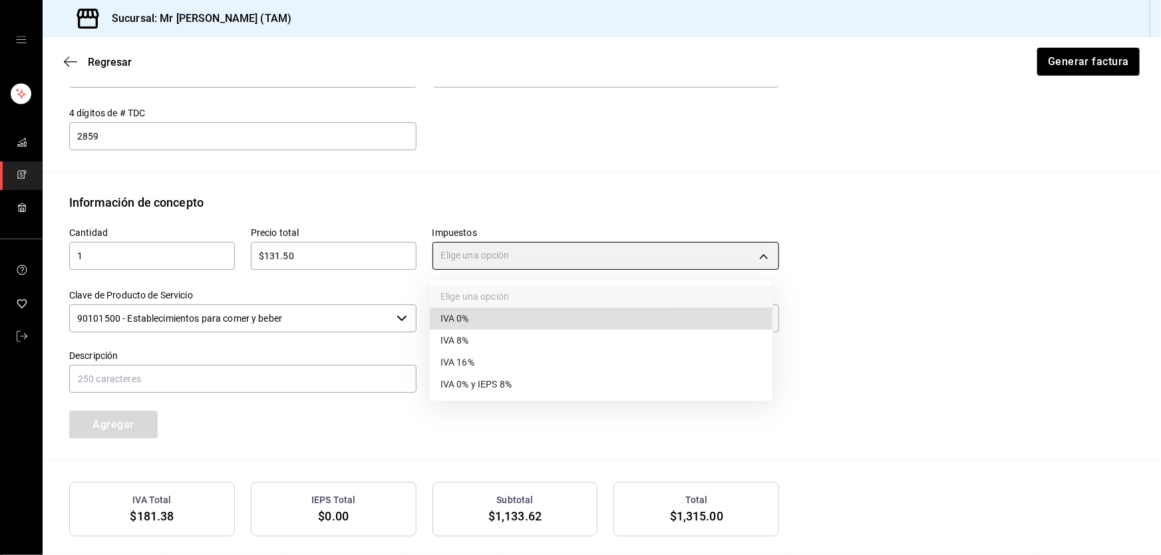
type input "IVA_0"
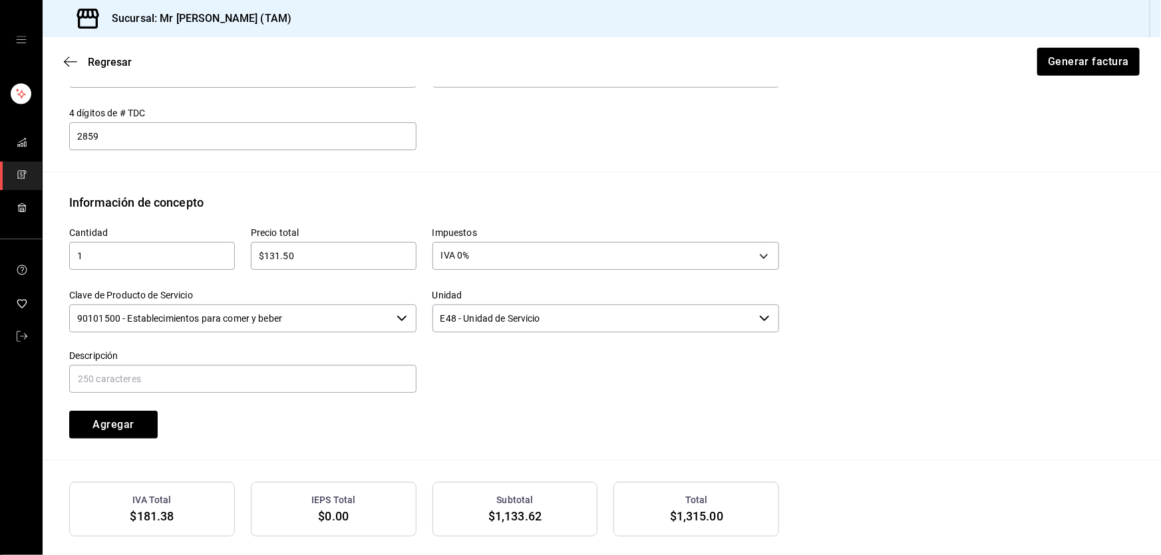
click at [342, 316] on input "90101500 - Establecimientos para comer y beber" at bounding box center [230, 319] width 322 height 28
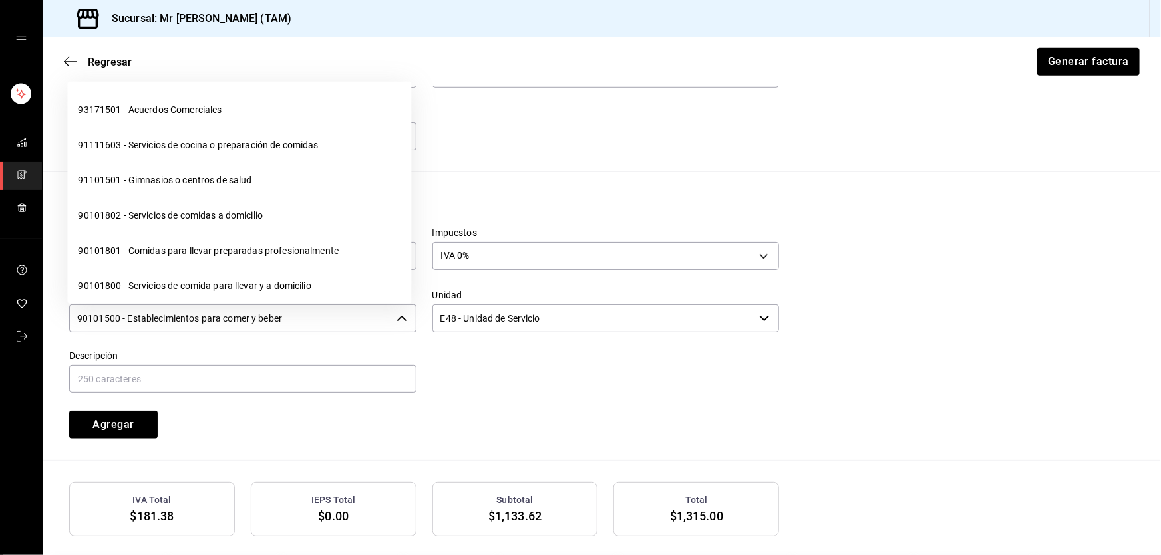
click at [342, 316] on input "90101500 - Establecimientos para comer y beber" at bounding box center [230, 319] width 322 height 28
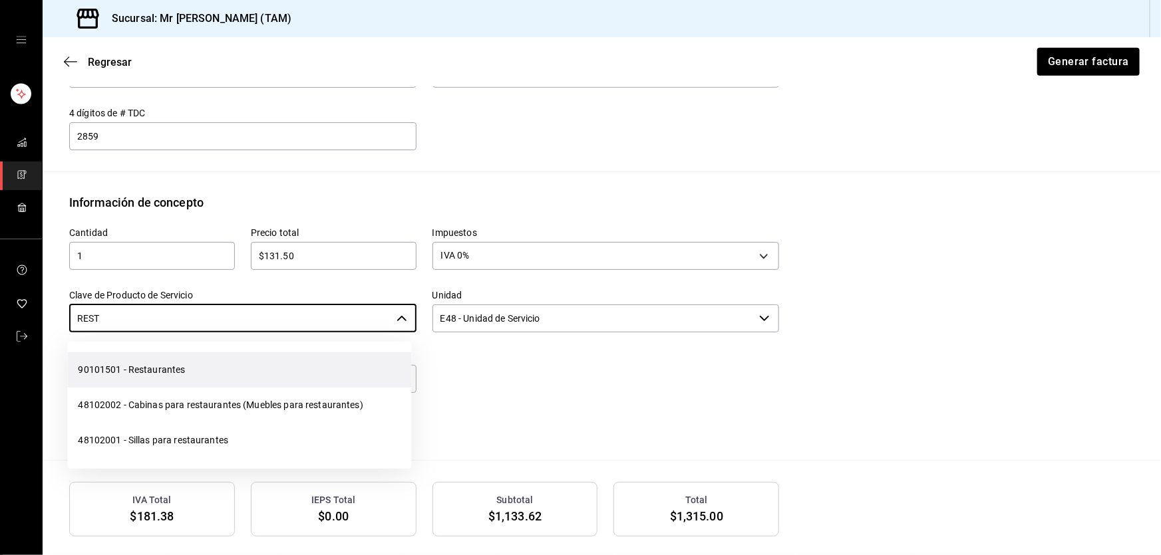
click at [212, 372] on li "90101501 - Restaurantes" at bounding box center [239, 370] width 344 height 35
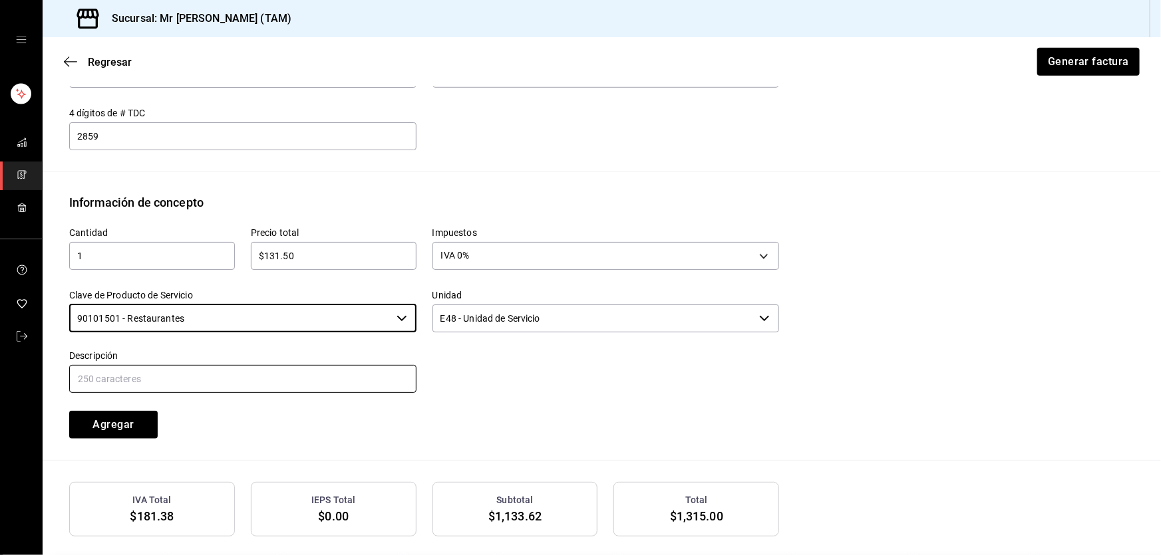
type input "90101501 - Restaurantes"
click at [208, 374] on input "text" at bounding box center [242, 379] width 347 height 28
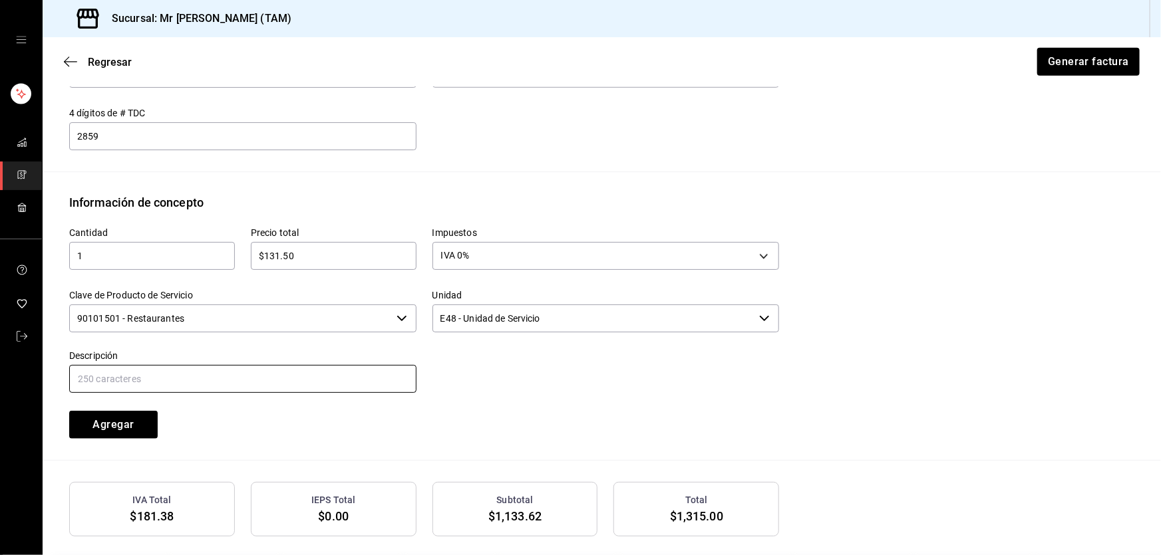
type input "PROPINA"
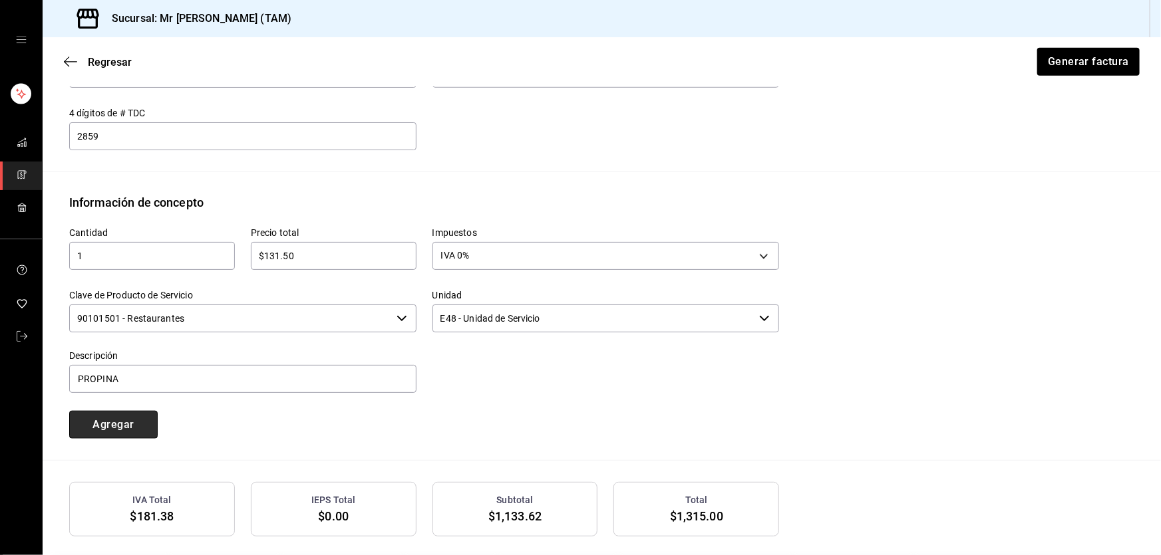
click at [128, 426] on button "Agregar" at bounding box center [113, 425] width 88 height 28
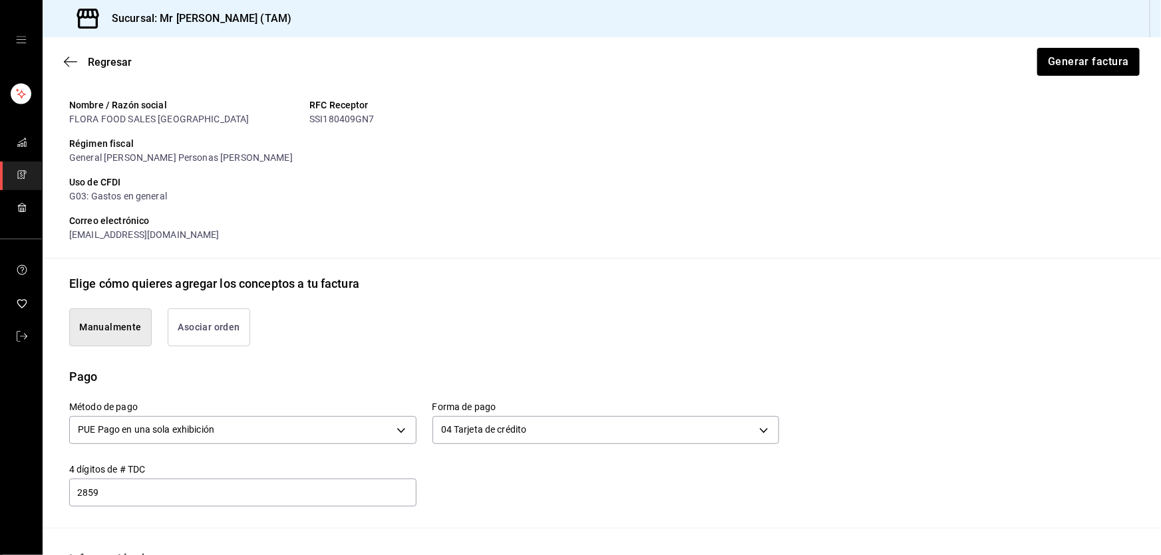
scroll to position [0, 0]
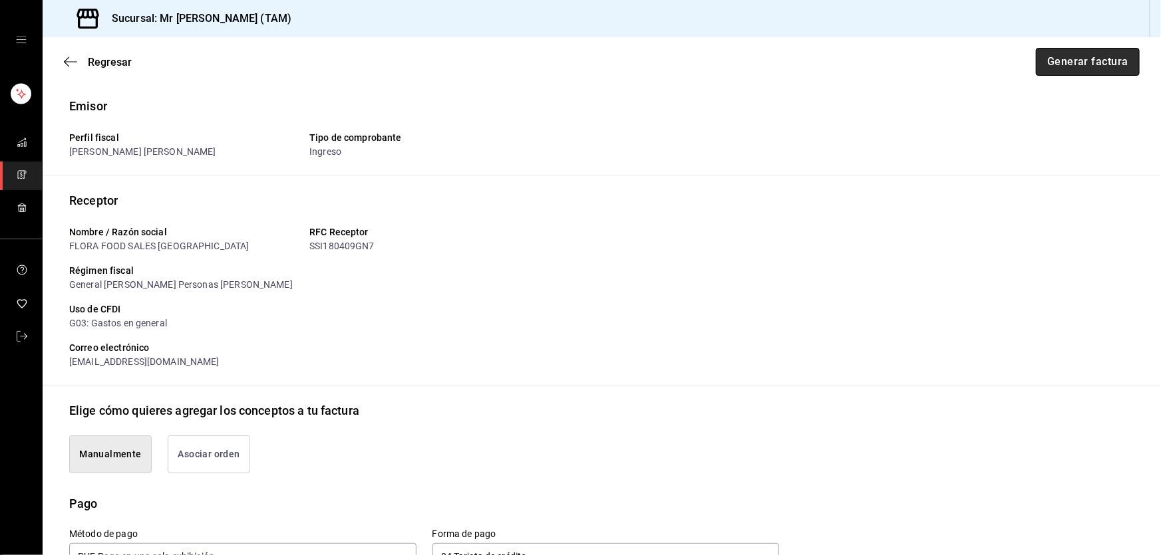
click at [1058, 57] on button "Generar factura" at bounding box center [1088, 62] width 104 height 28
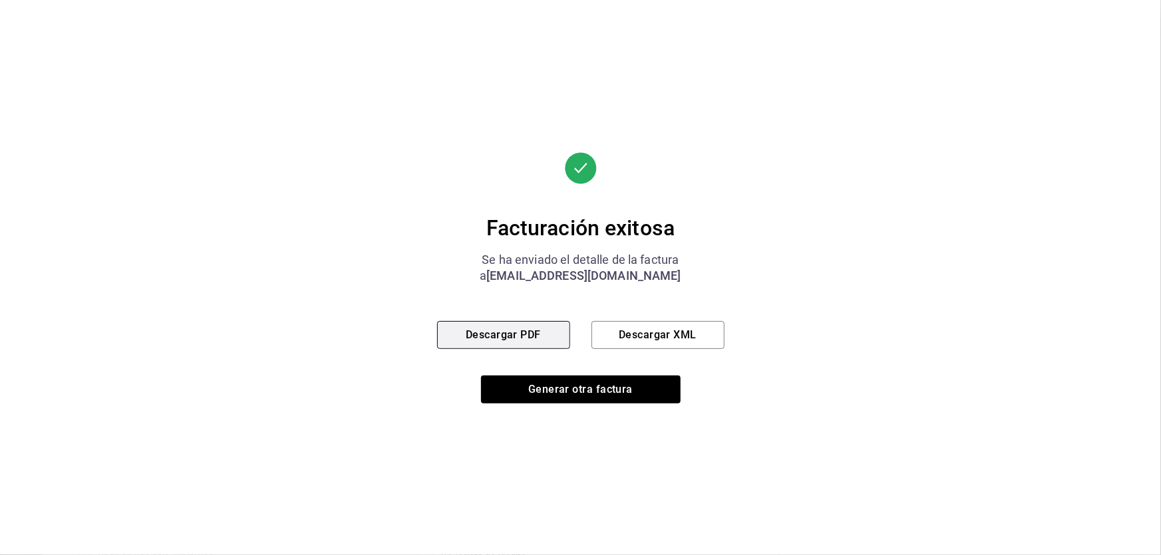
click at [517, 329] on button "Descargar PDF" at bounding box center [503, 335] width 133 height 28
click at [651, 332] on button "Descargar XML" at bounding box center [657, 335] width 133 height 28
